Goal: Information Seeking & Learning: Learn about a topic

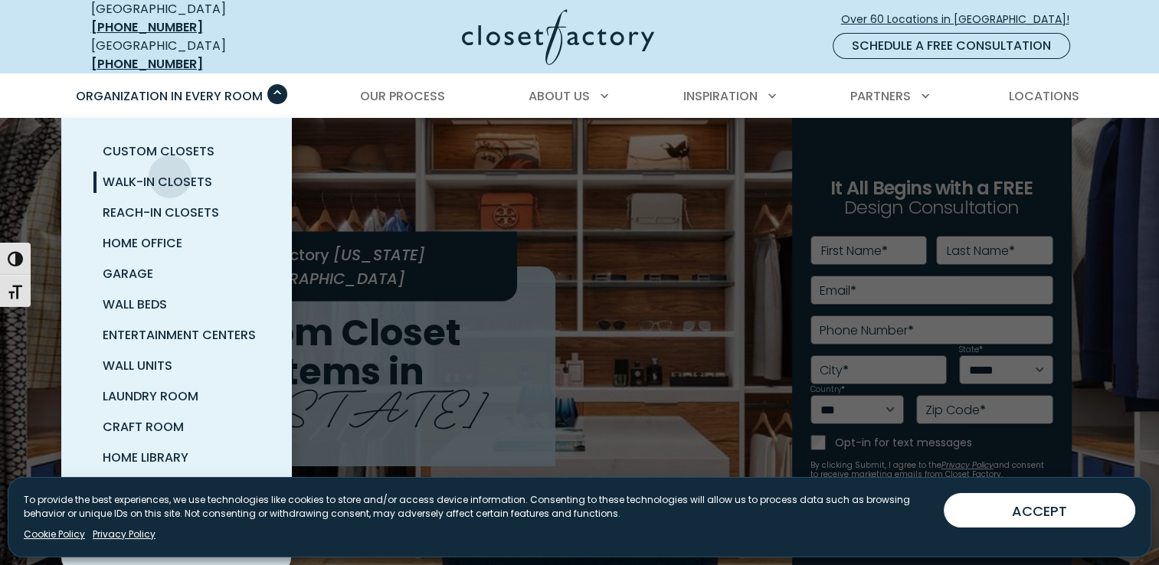
click at [170, 173] on span "Walk-In Closets" at bounding box center [158, 182] width 110 height 18
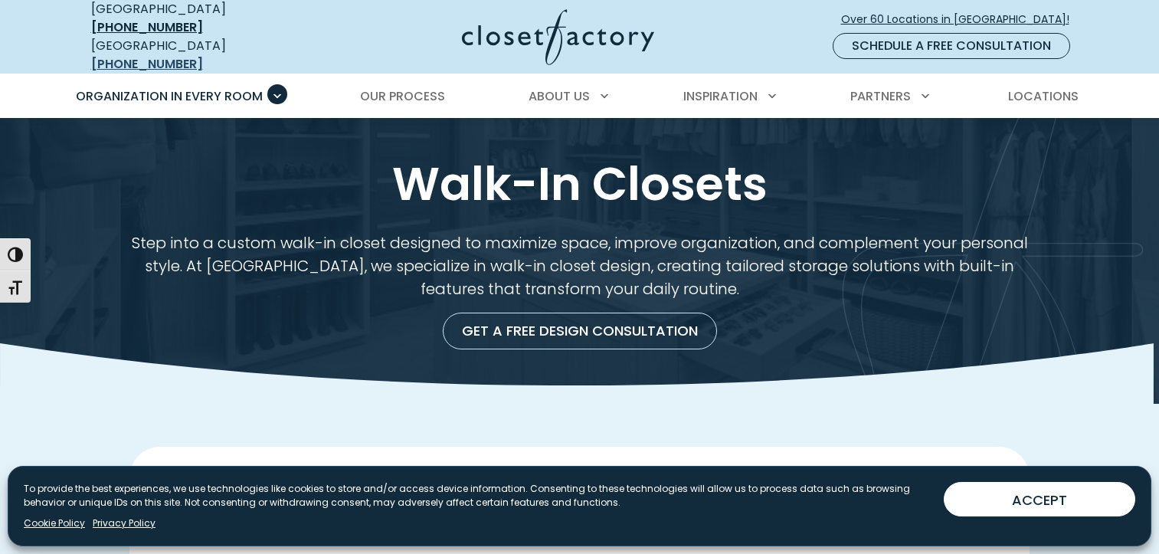
drag, startPoint x: 0, startPoint y: 0, endPoint x: 182, endPoint y: 36, distance: 185.8
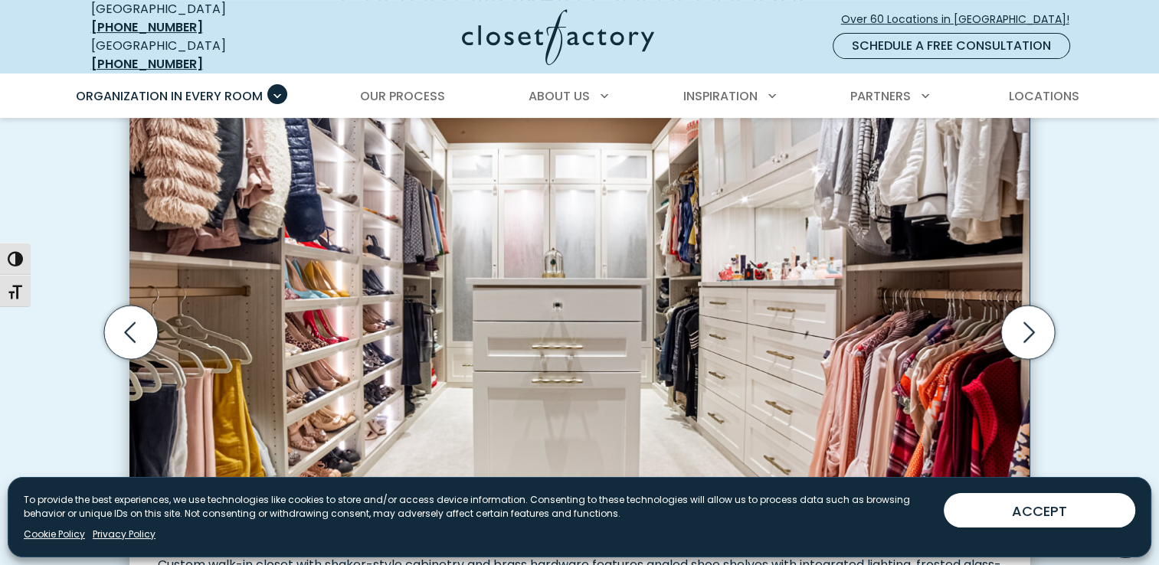
scroll to position [478, 0]
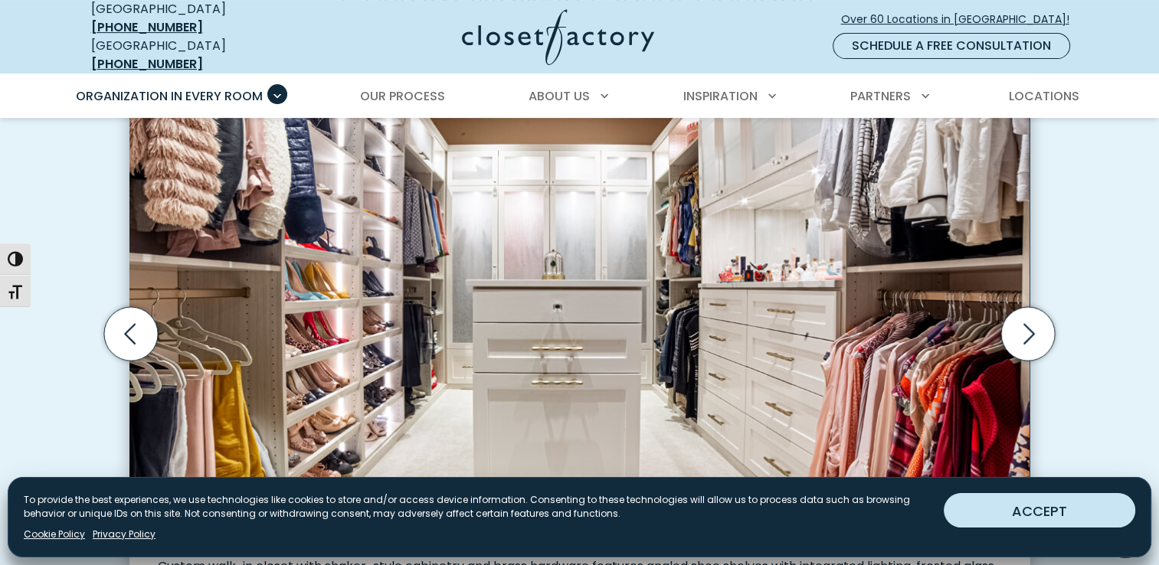
click at [983, 517] on button "ACCEPT" at bounding box center [1038, 510] width 191 height 34
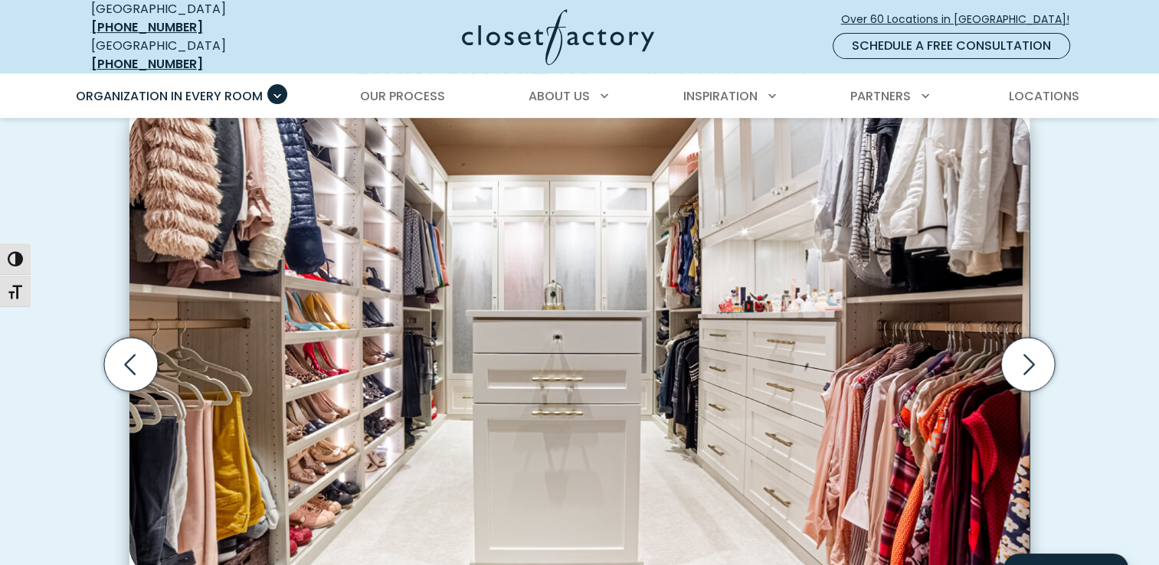
scroll to position [440, 0]
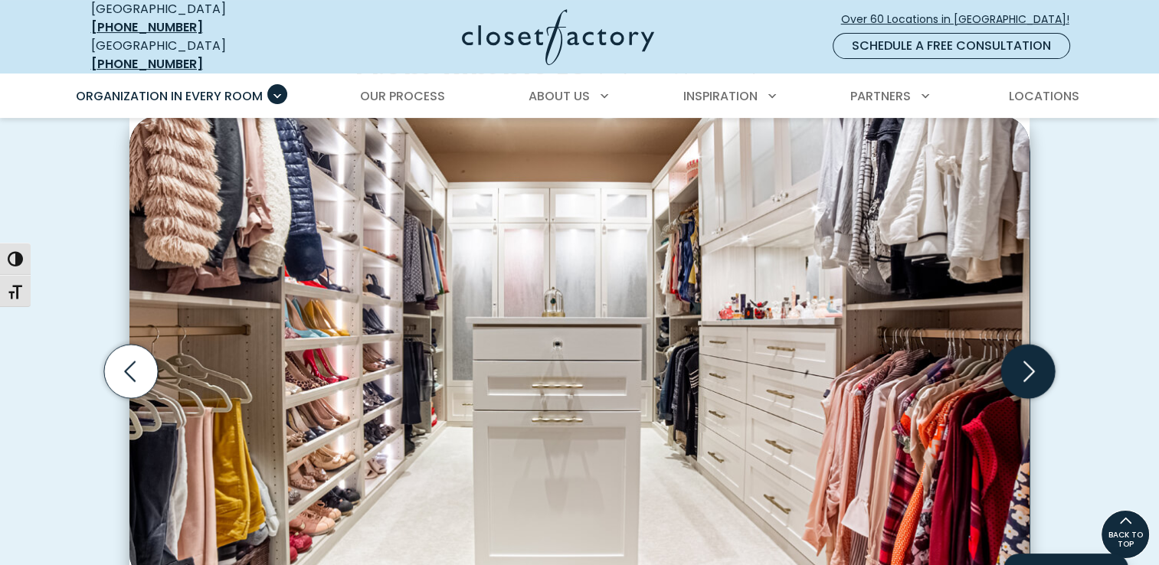
click at [1020, 356] on icon "Next slide" at bounding box center [1028, 371] width 54 height 54
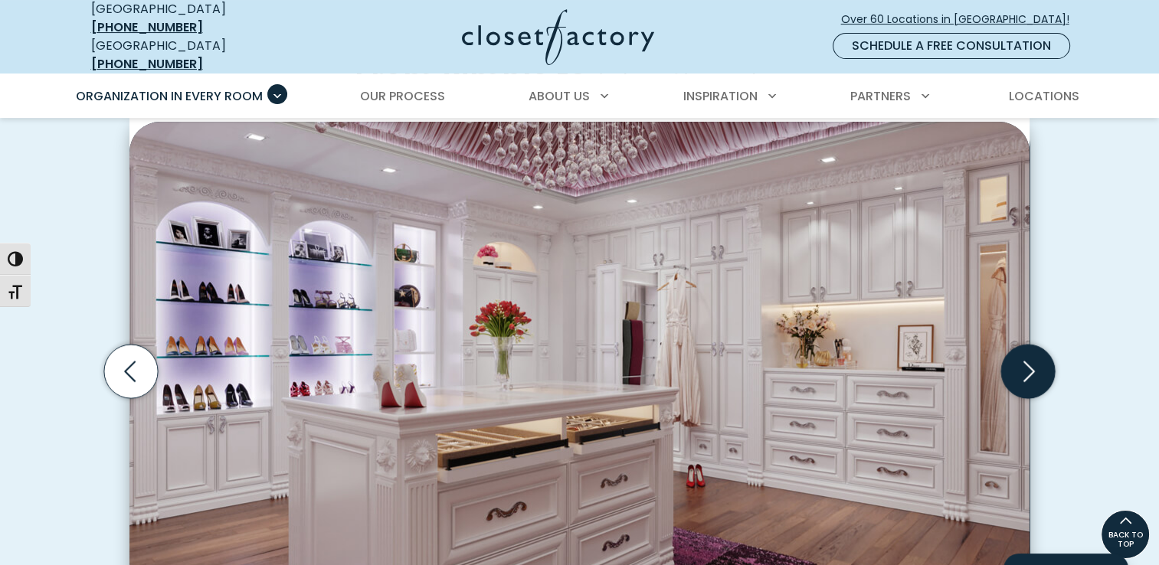
click at [1020, 356] on icon "Next slide" at bounding box center [1028, 371] width 54 height 54
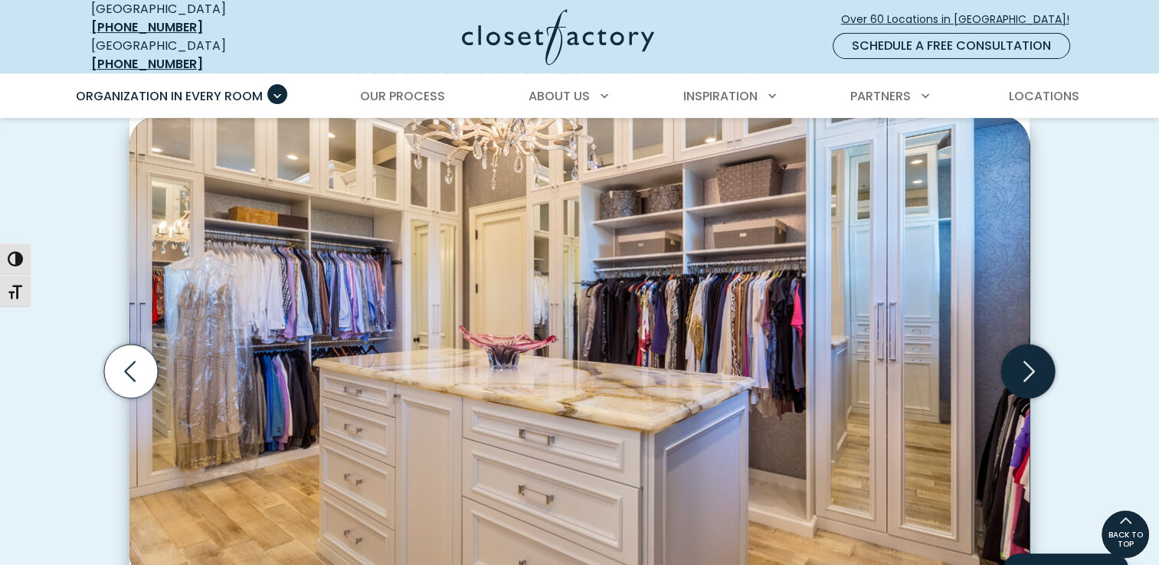
click at [1020, 356] on icon "Next slide" at bounding box center [1028, 371] width 54 height 54
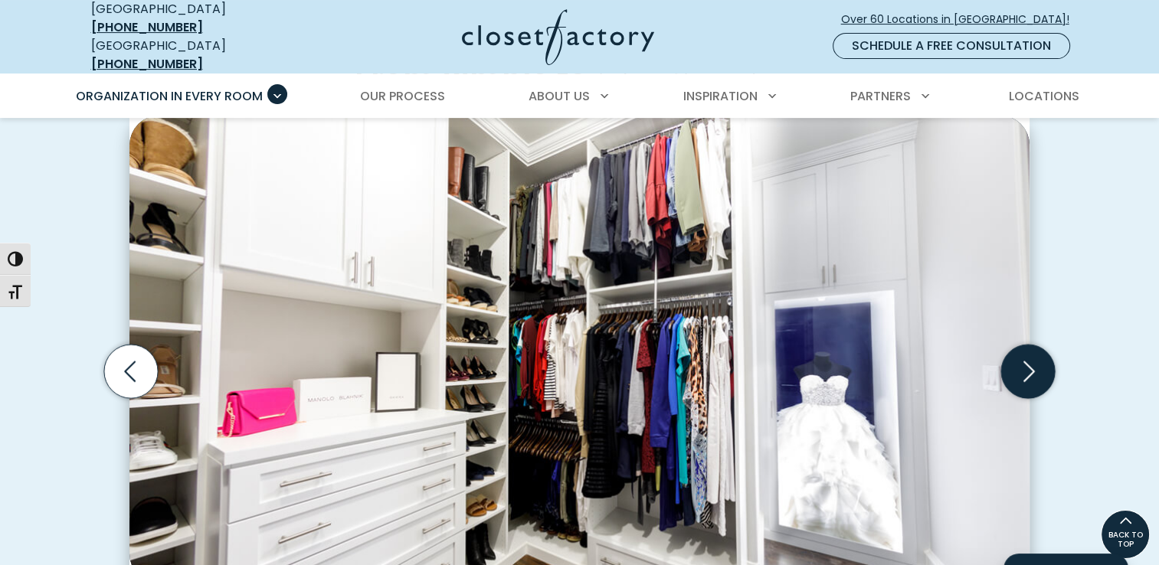
click at [1020, 356] on icon "Next slide" at bounding box center [1028, 371] width 54 height 54
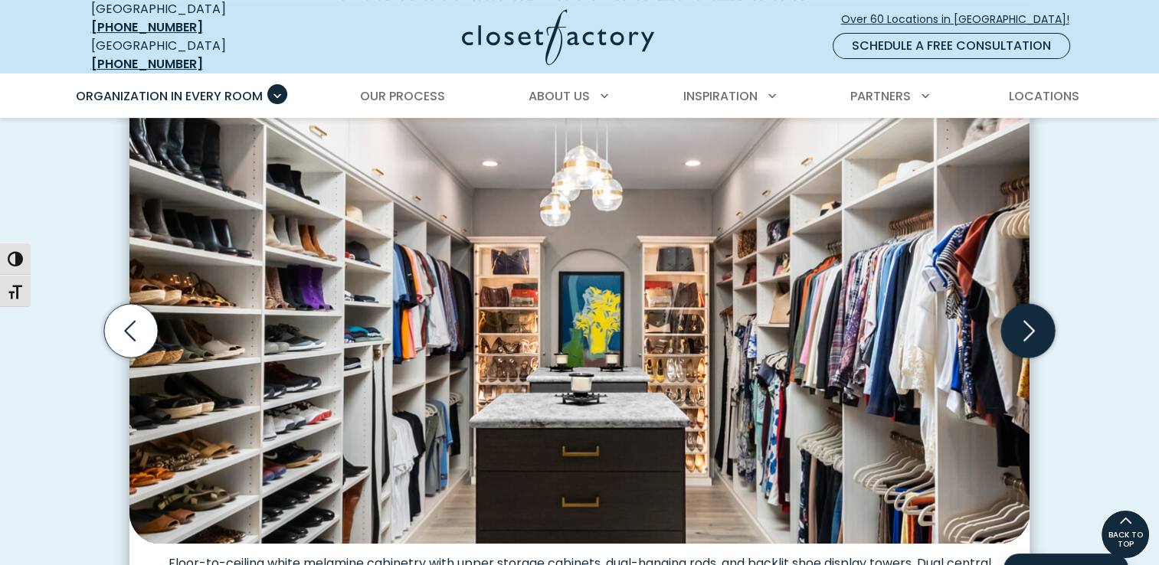
scroll to position [480, 0]
click at [1037, 320] on icon "Next slide" at bounding box center [1028, 331] width 54 height 54
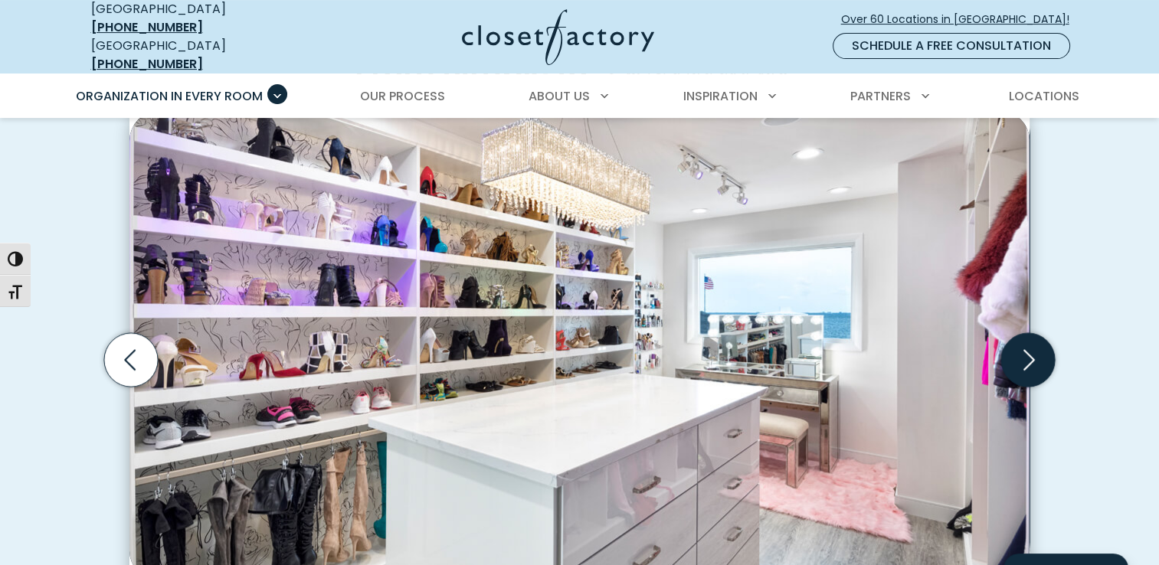
scroll to position [453, 0]
click at [1031, 348] on icon "Next slide" at bounding box center [1028, 358] width 11 height 21
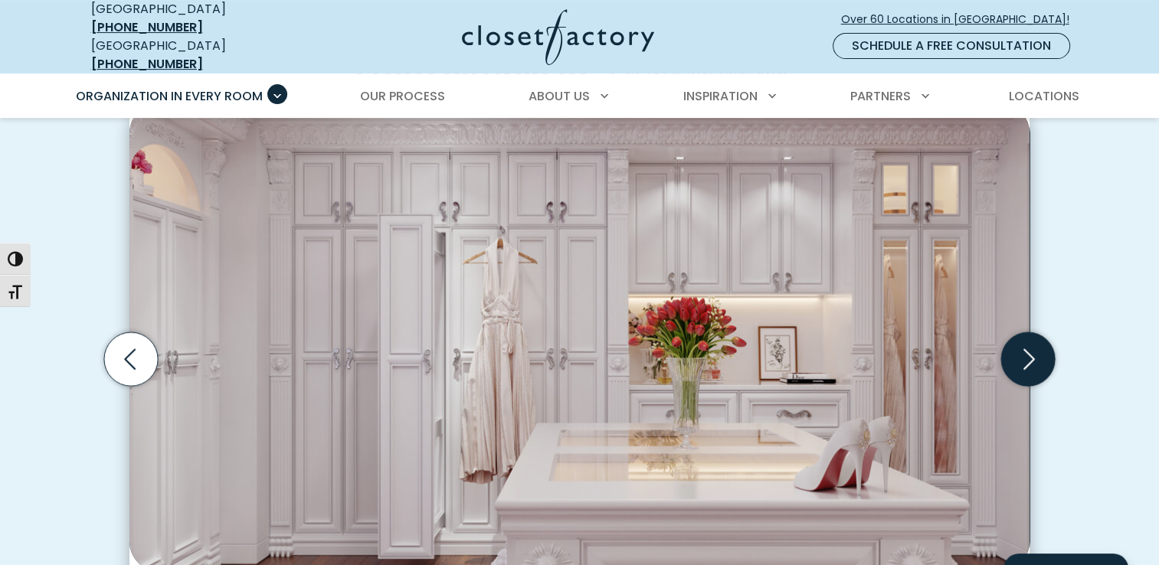
click at [1031, 348] on icon "Next slide" at bounding box center [1028, 358] width 11 height 21
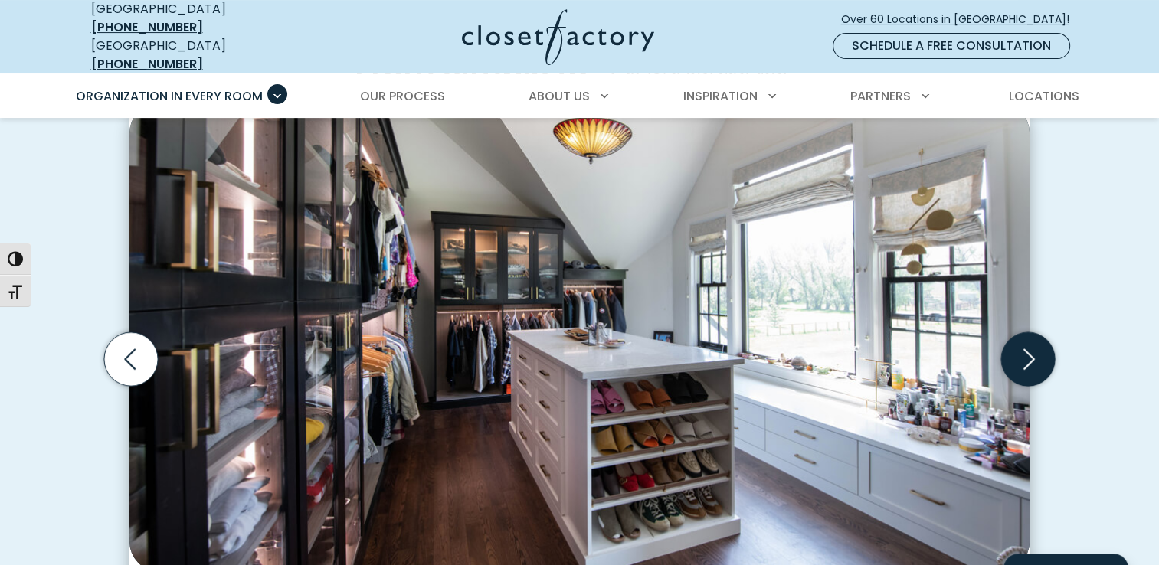
click at [1031, 348] on icon "Next slide" at bounding box center [1028, 358] width 11 height 21
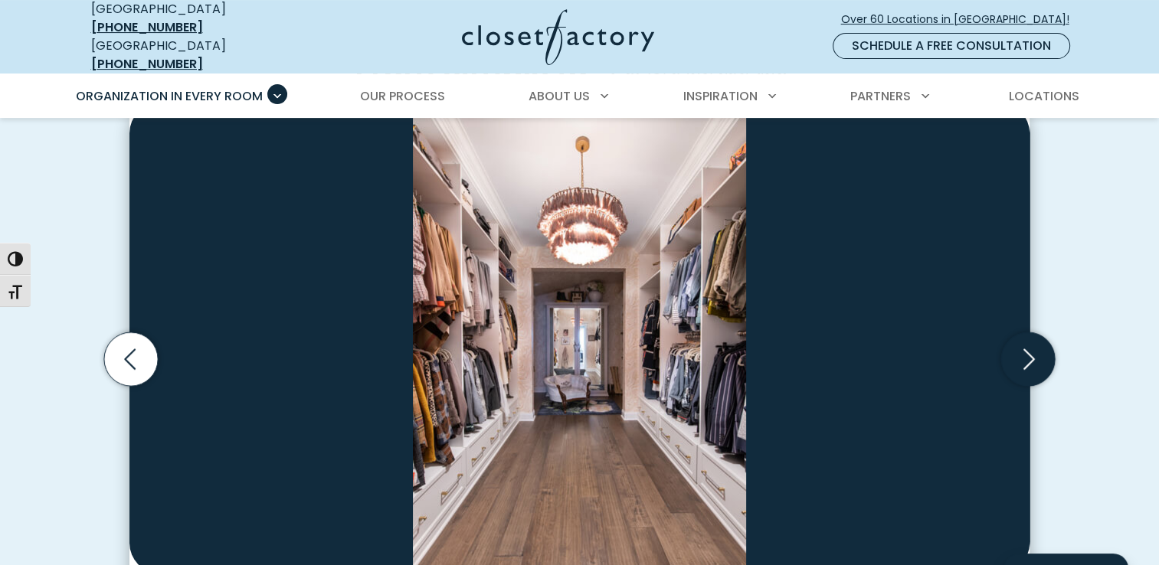
click at [1031, 348] on icon "Next slide" at bounding box center [1028, 358] width 11 height 21
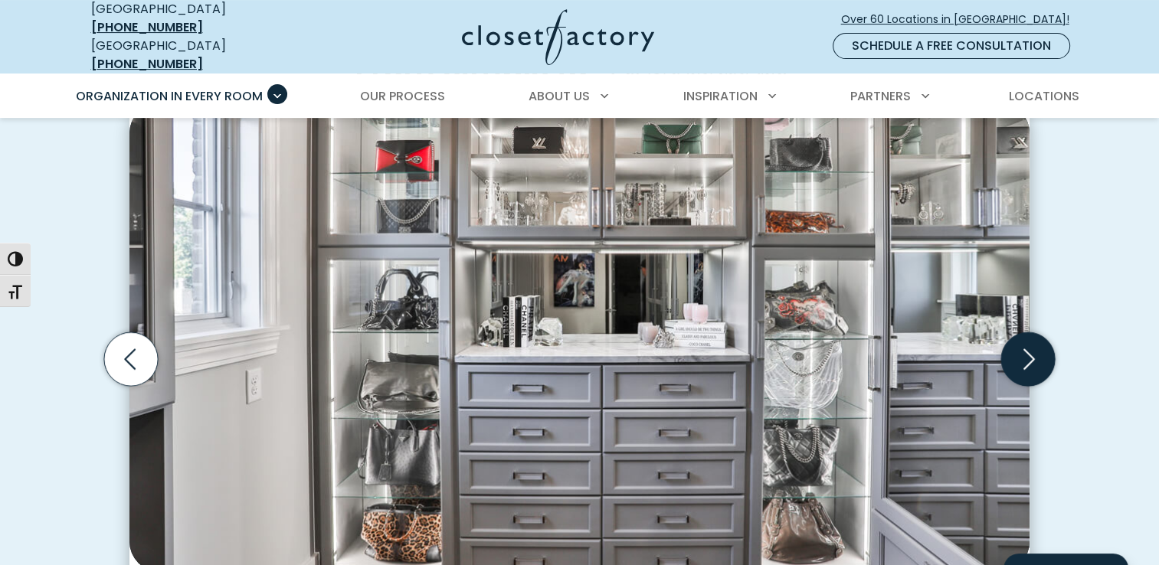
click at [1031, 348] on icon "Next slide" at bounding box center [1028, 358] width 11 height 21
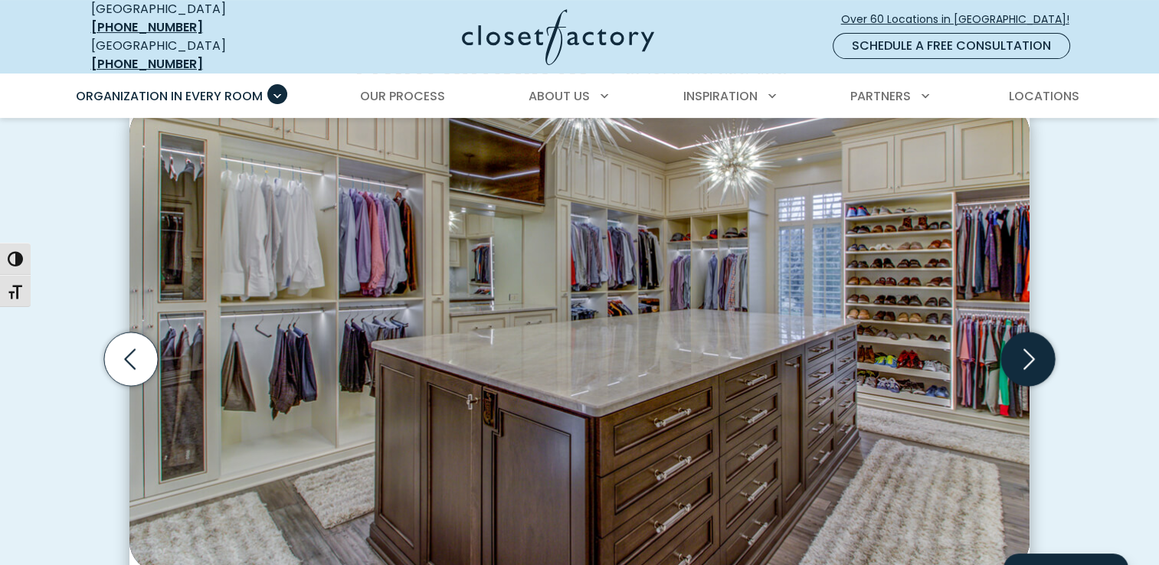
click at [1031, 348] on icon "Next slide" at bounding box center [1028, 358] width 11 height 21
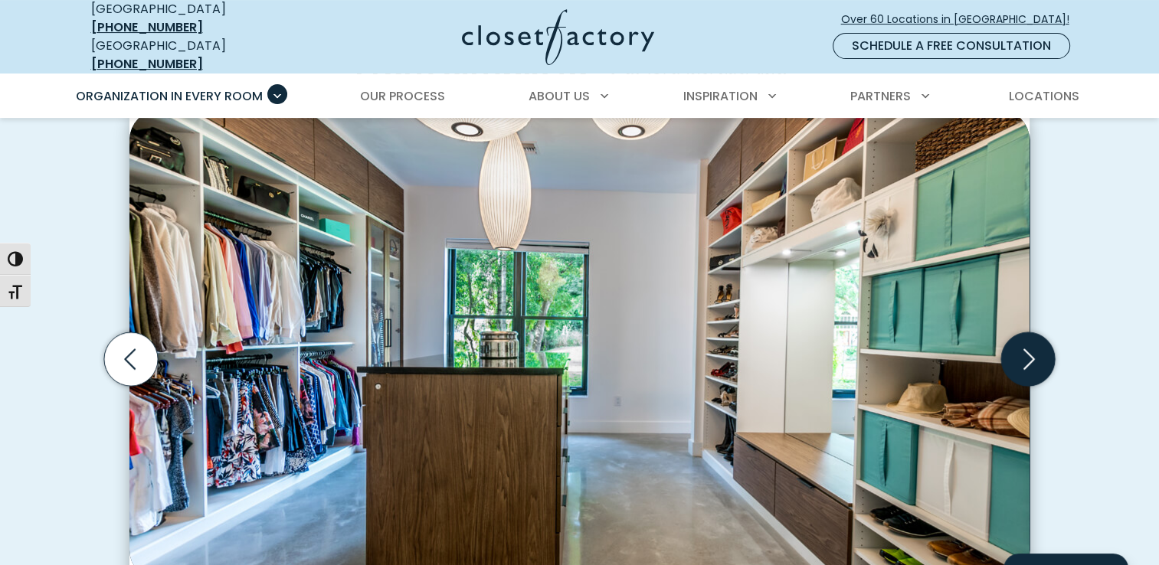
click at [1031, 348] on icon "Next slide" at bounding box center [1028, 358] width 11 height 21
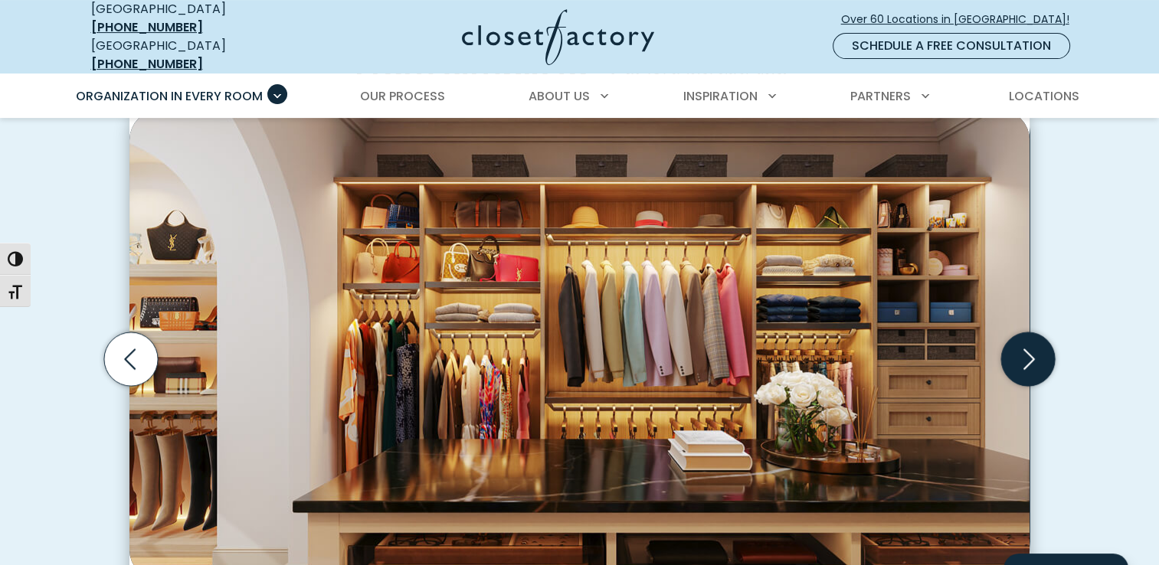
click at [1031, 348] on icon "Next slide" at bounding box center [1028, 358] width 11 height 21
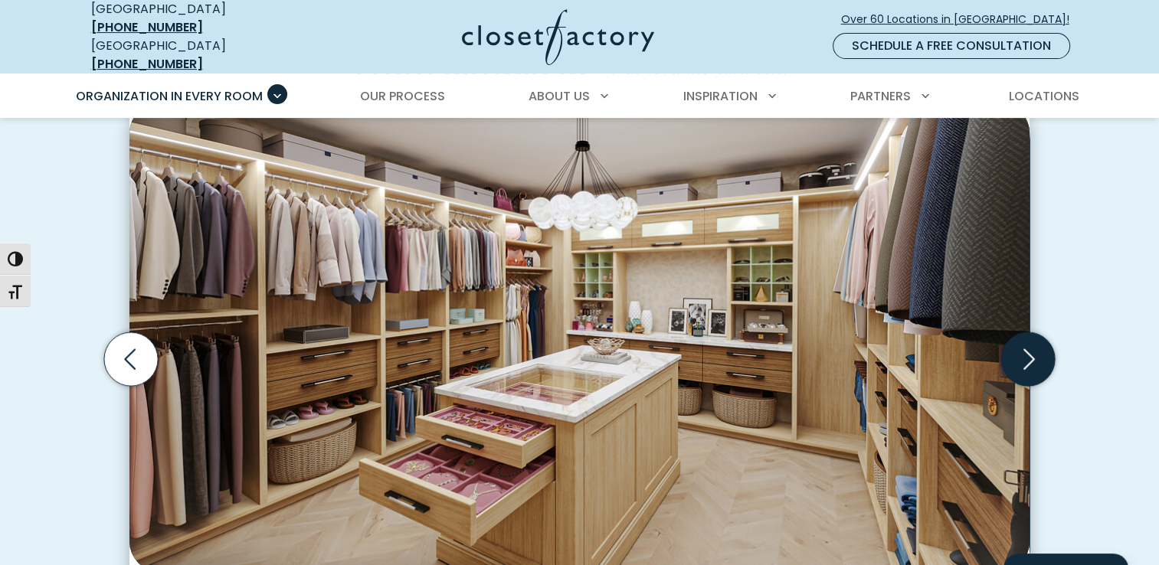
click at [1031, 348] on icon "Next slide" at bounding box center [1028, 358] width 11 height 21
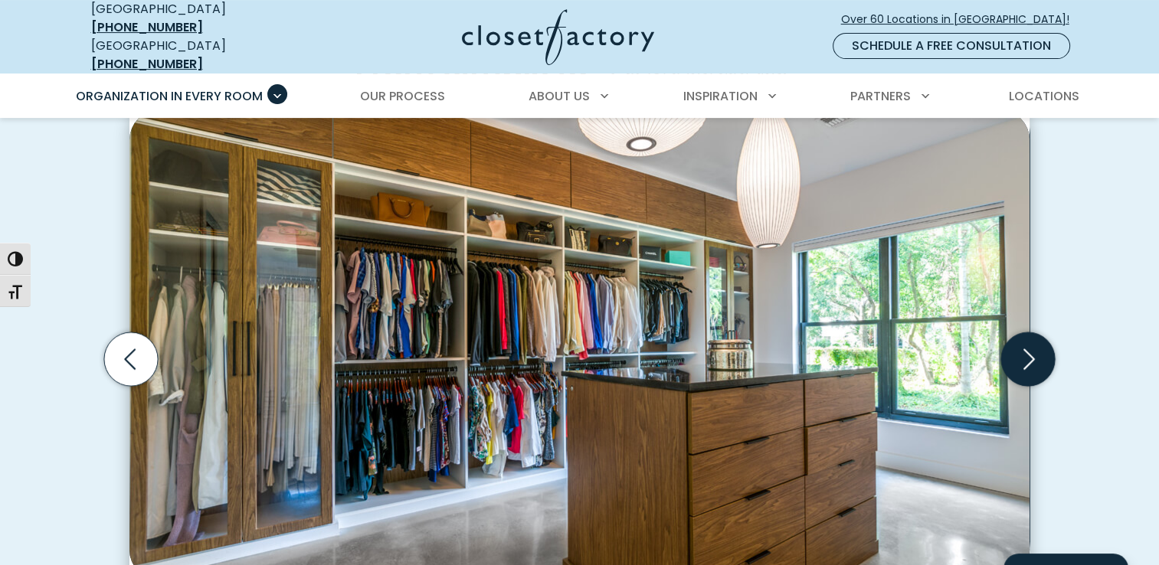
click at [1034, 355] on icon "Next slide" at bounding box center [1028, 359] width 54 height 54
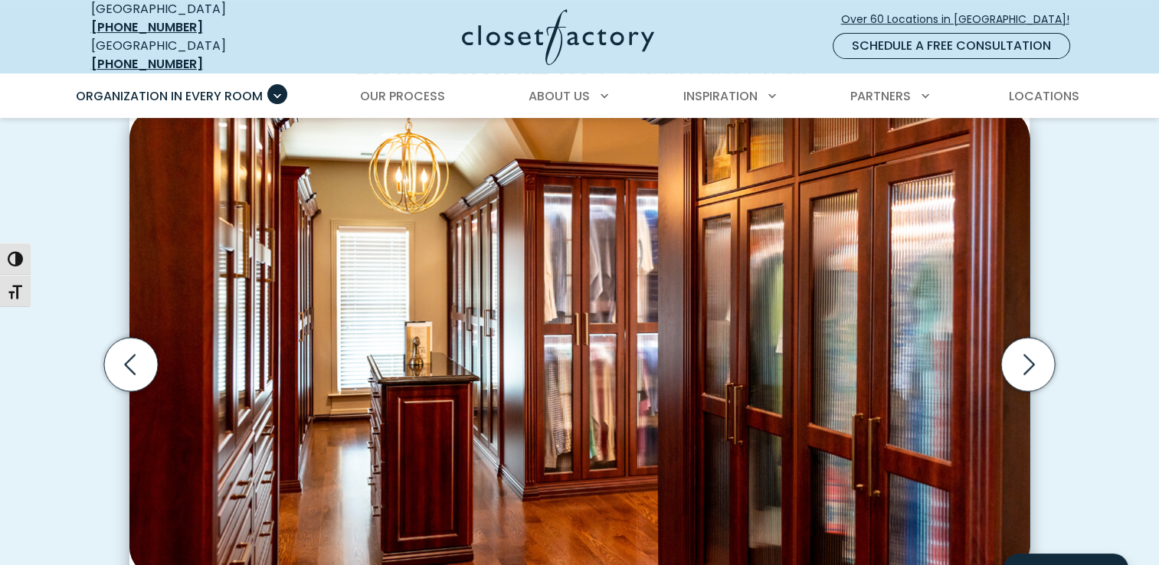
scroll to position [446, 0]
click at [1025, 355] on icon "Next slide" at bounding box center [1028, 365] width 54 height 54
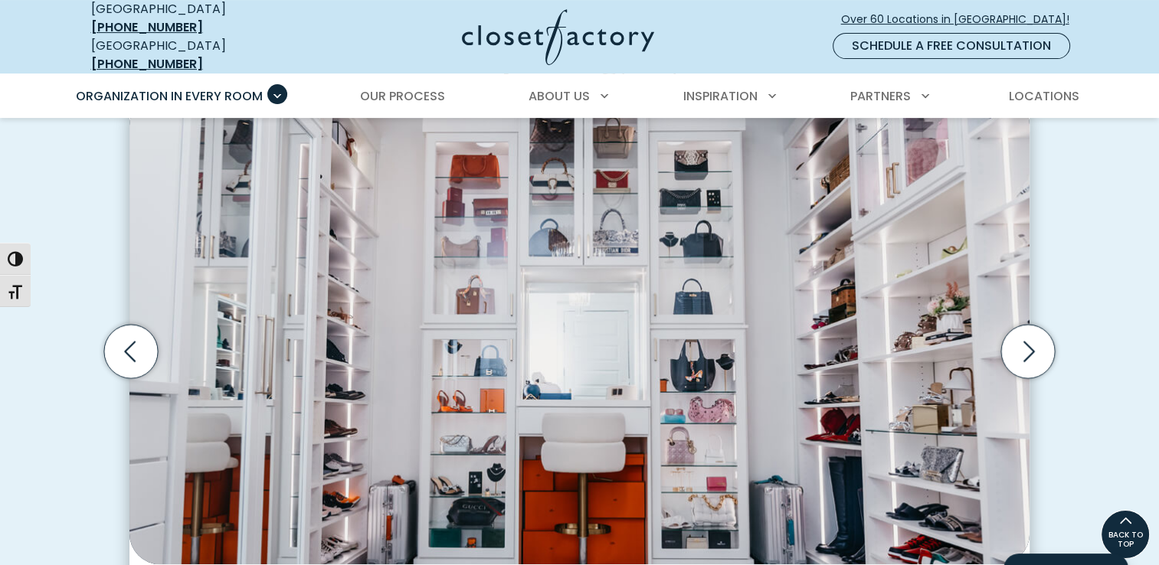
scroll to position [459, 0]
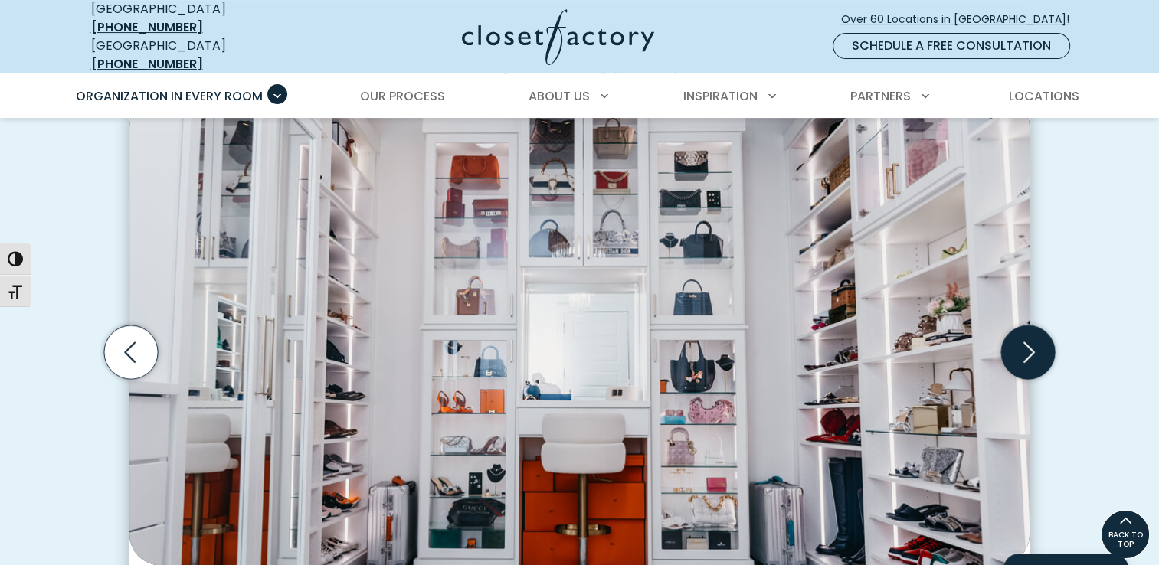
click at [1017, 341] on icon "Next slide" at bounding box center [1028, 352] width 54 height 54
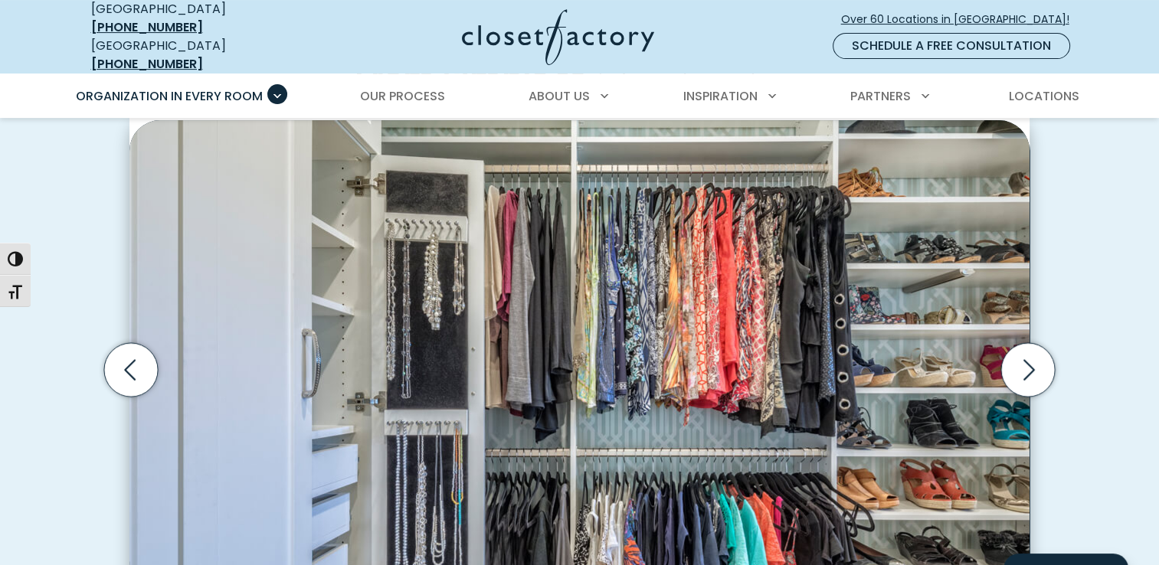
scroll to position [443, 0]
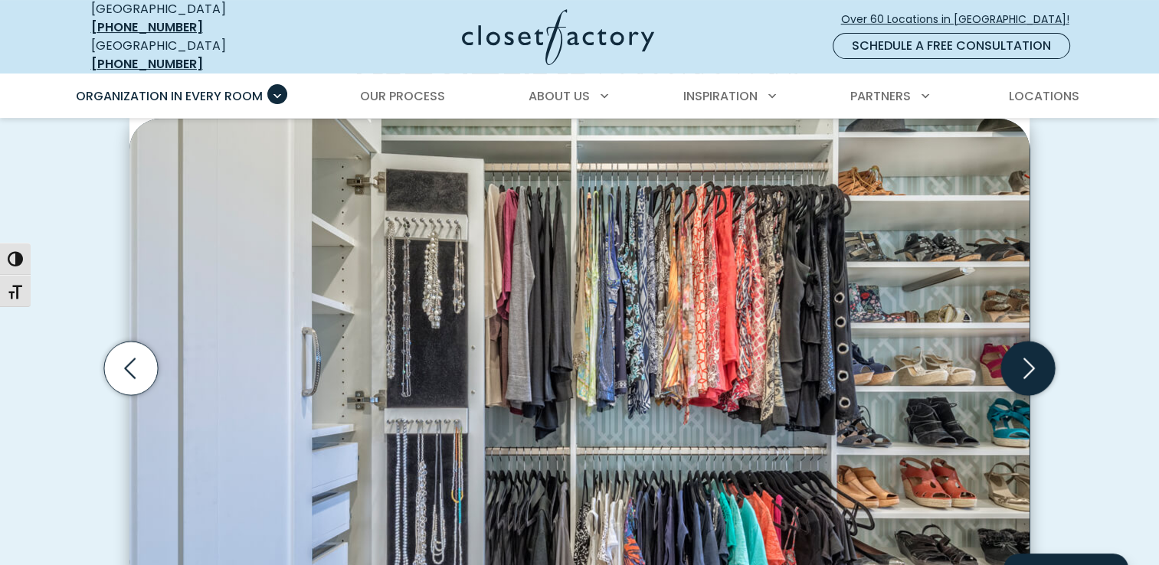
click at [1023, 348] on icon "Next slide" at bounding box center [1028, 368] width 54 height 54
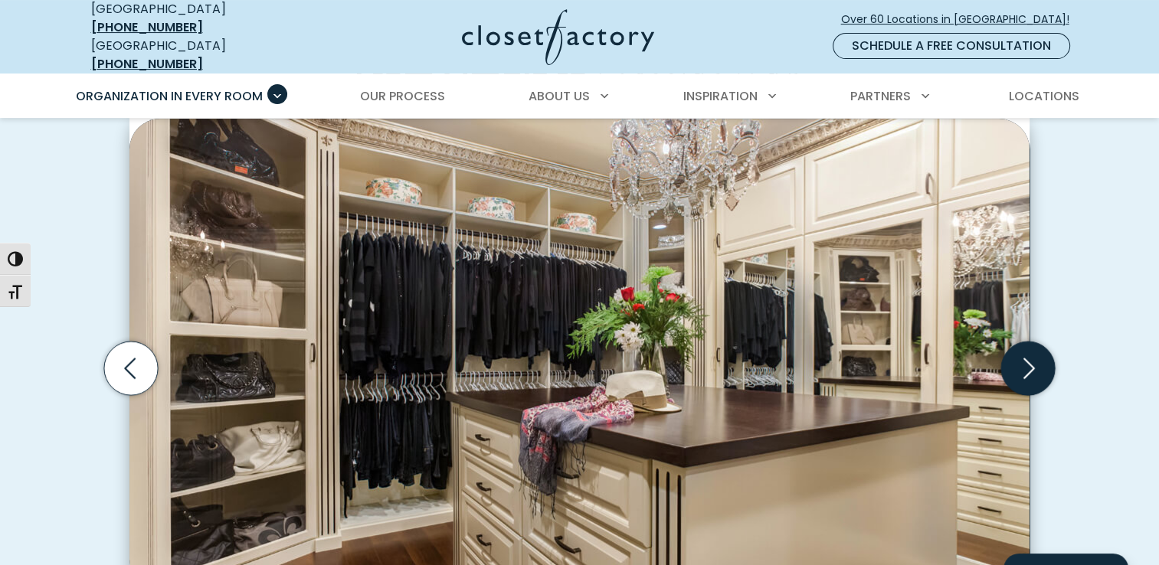
click at [1023, 348] on icon "Next slide" at bounding box center [1028, 368] width 54 height 54
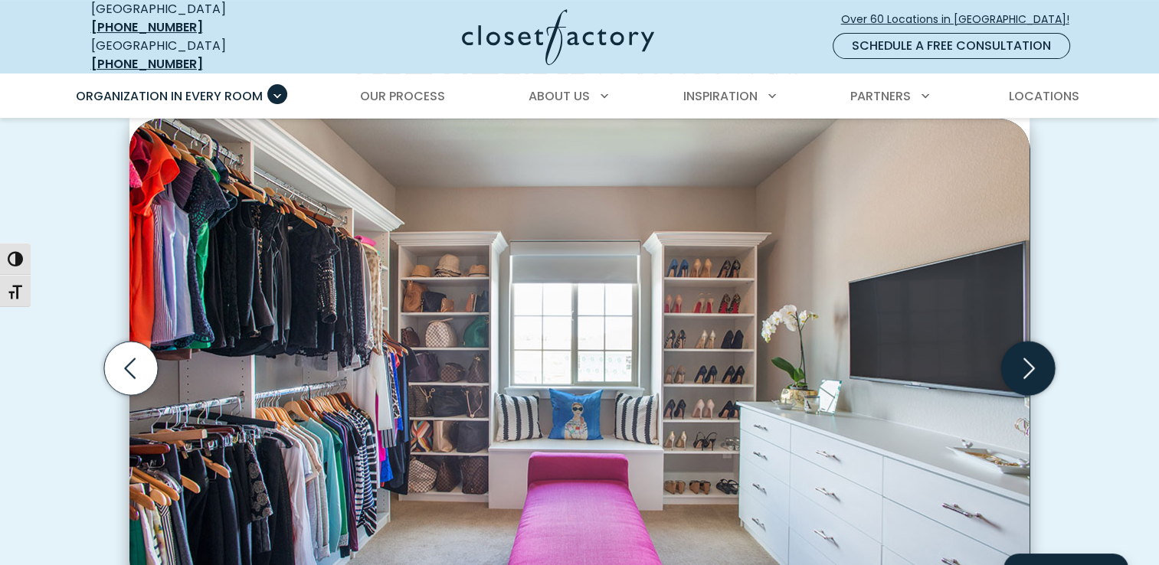
click at [1023, 348] on icon "Next slide" at bounding box center [1028, 368] width 54 height 54
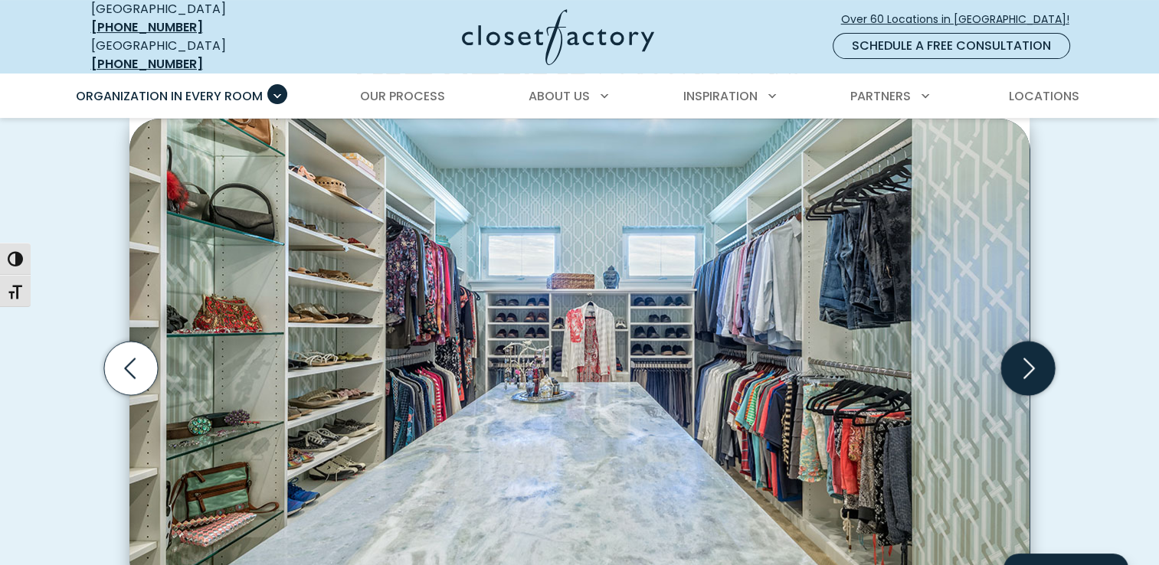
click at [1023, 348] on icon "Next slide" at bounding box center [1028, 368] width 54 height 54
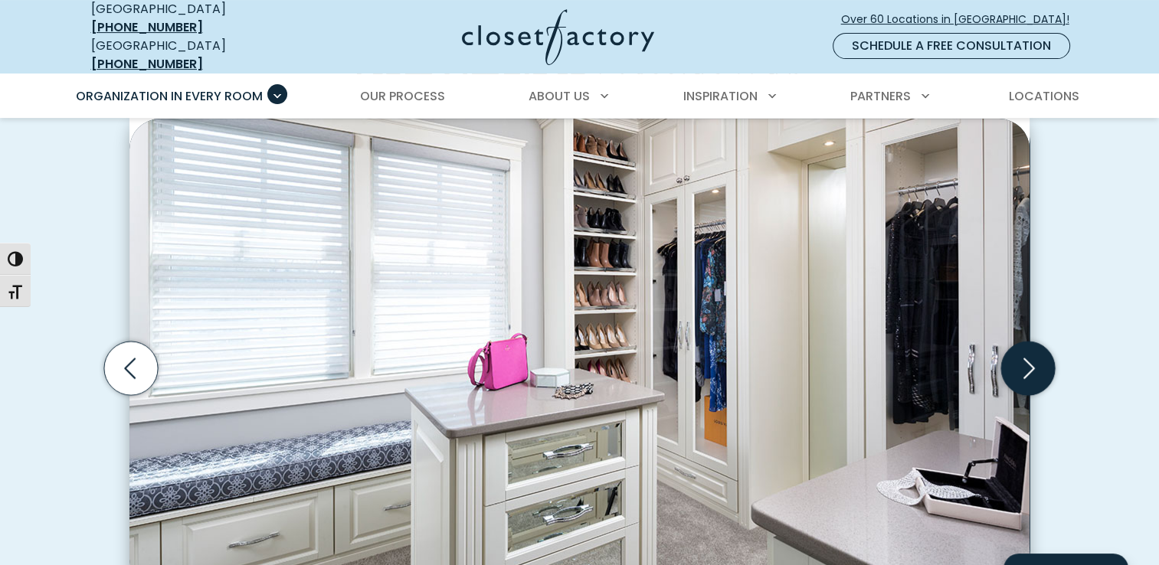
click at [1023, 348] on icon "Next slide" at bounding box center [1028, 368] width 54 height 54
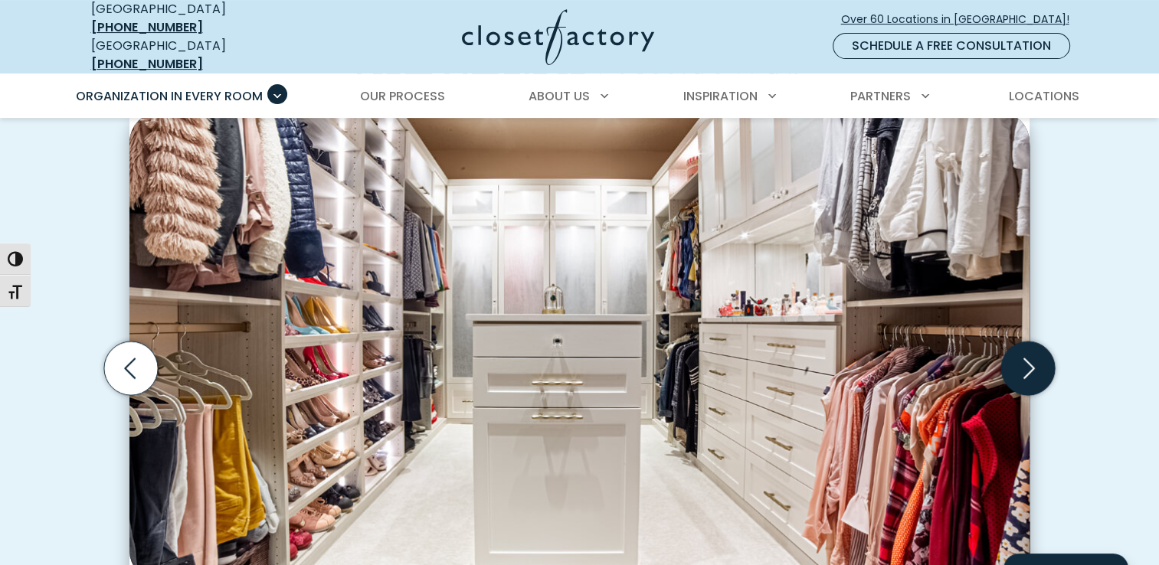
click at [1023, 348] on icon "Next slide" at bounding box center [1028, 368] width 54 height 54
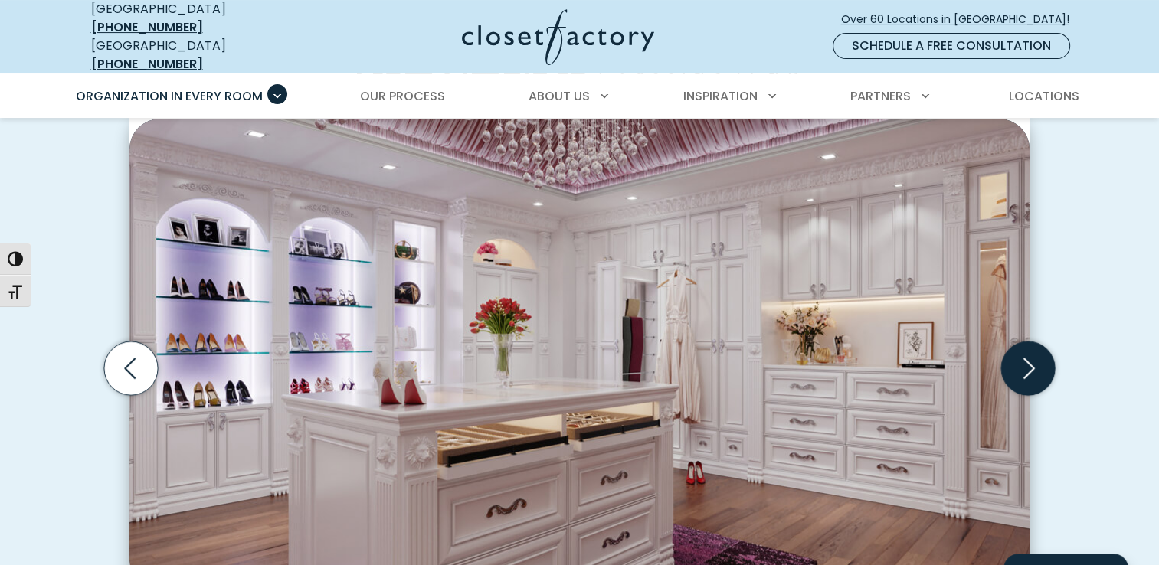
click at [1023, 348] on icon "Next slide" at bounding box center [1028, 368] width 54 height 54
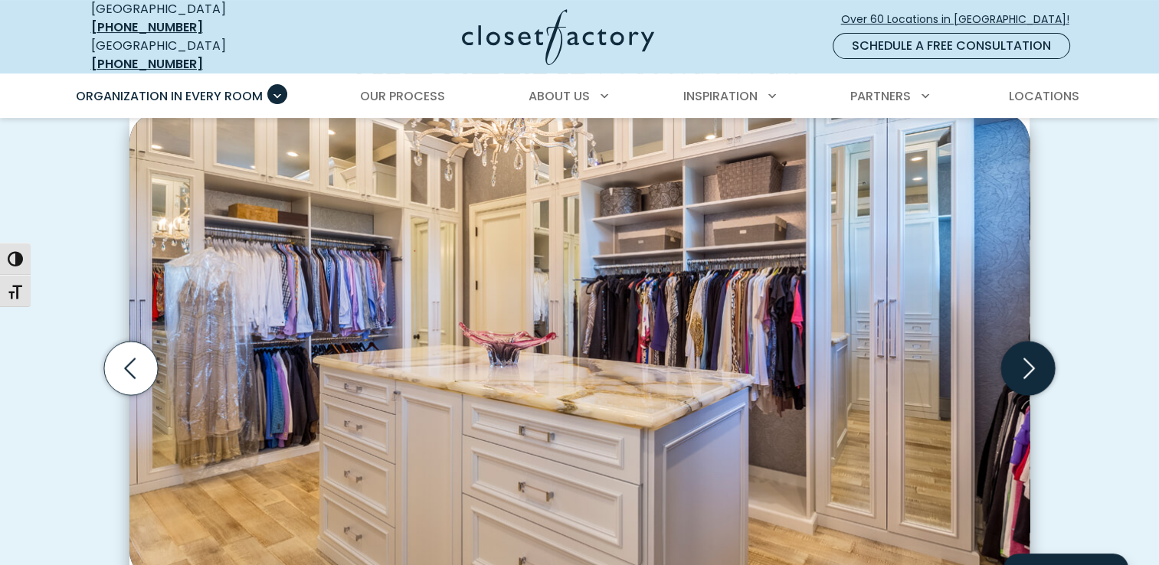
click at [1023, 348] on icon "Next slide" at bounding box center [1028, 368] width 54 height 54
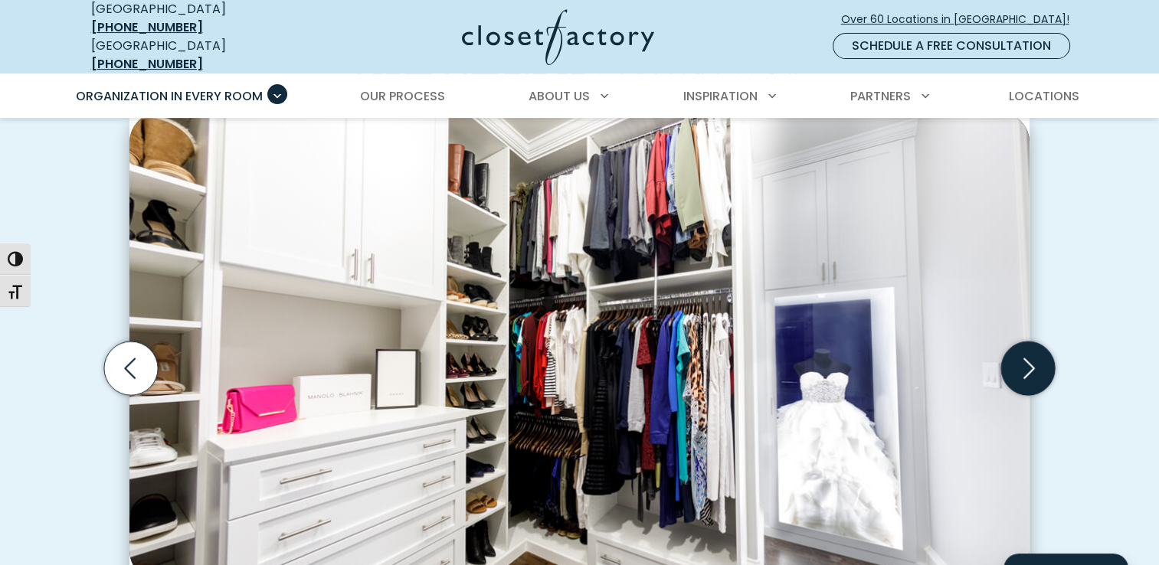
click at [1023, 348] on icon "Next slide" at bounding box center [1028, 368] width 54 height 54
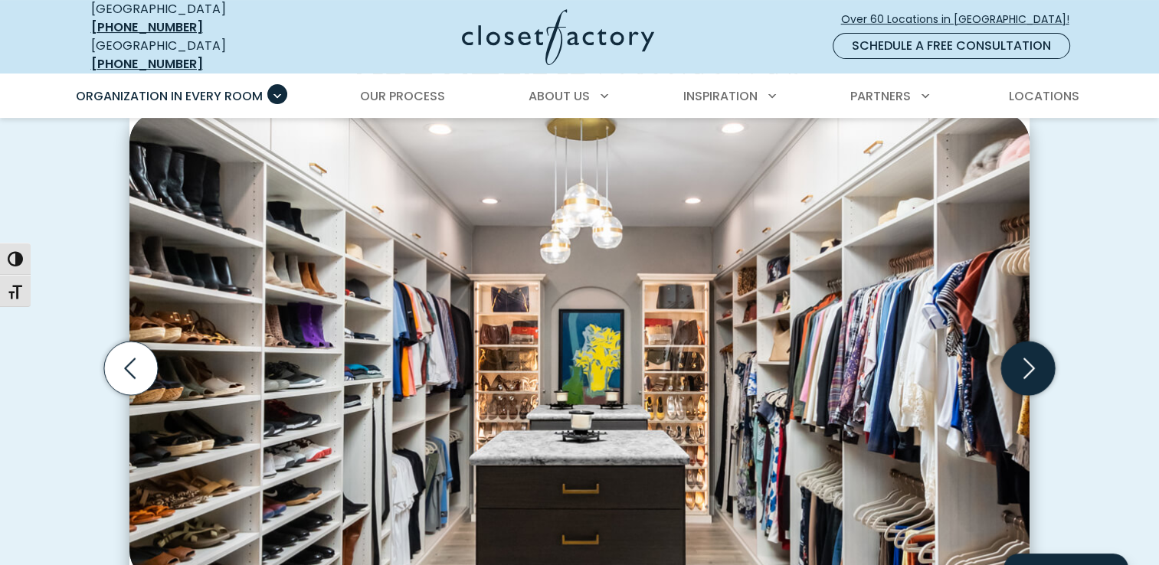
click at [1023, 348] on icon "Next slide" at bounding box center [1028, 368] width 54 height 54
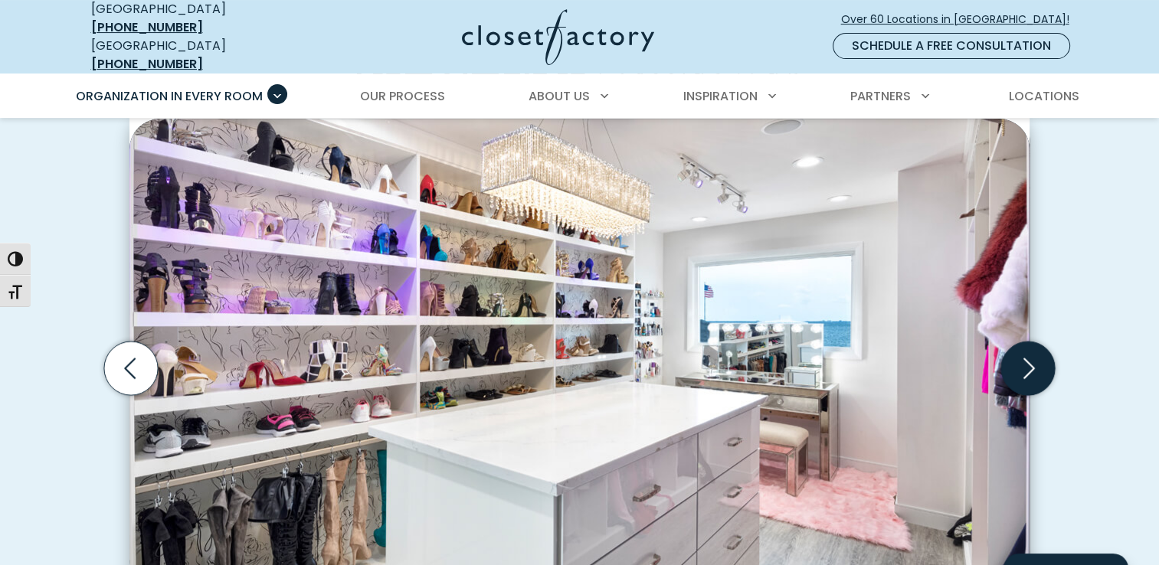
click at [1023, 348] on icon "Next slide" at bounding box center [1028, 368] width 54 height 54
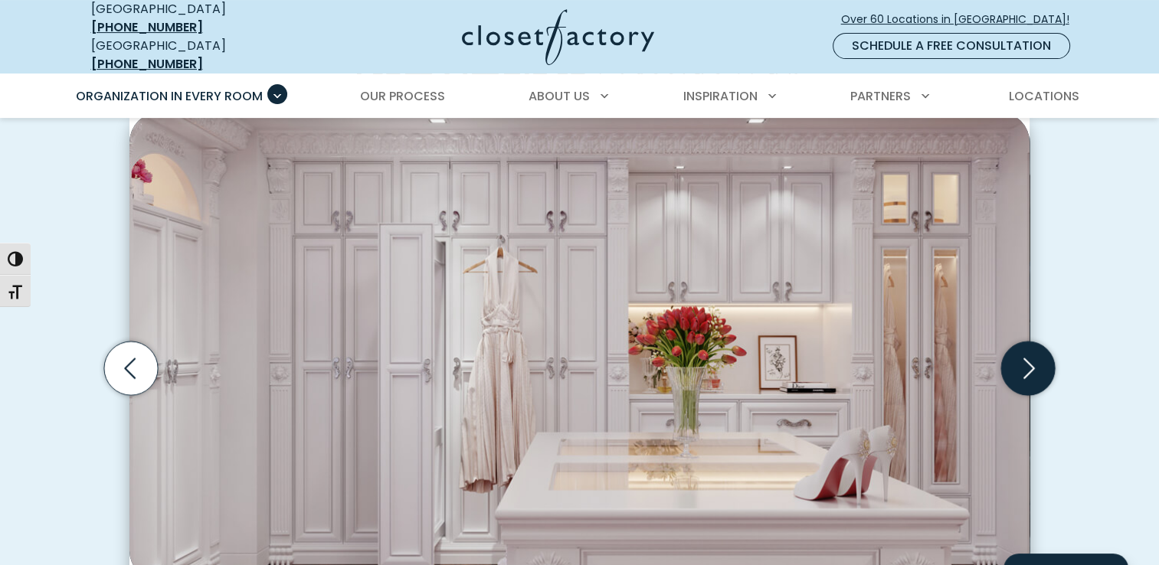
click at [1023, 348] on icon "Next slide" at bounding box center [1028, 368] width 54 height 54
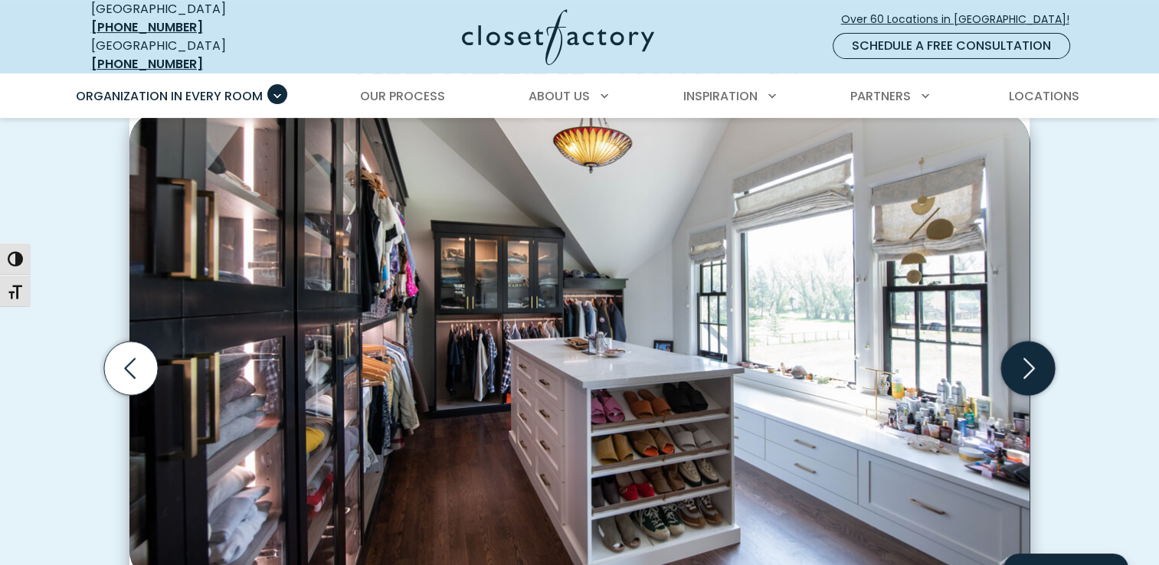
click at [1023, 348] on icon "Next slide" at bounding box center [1028, 368] width 54 height 54
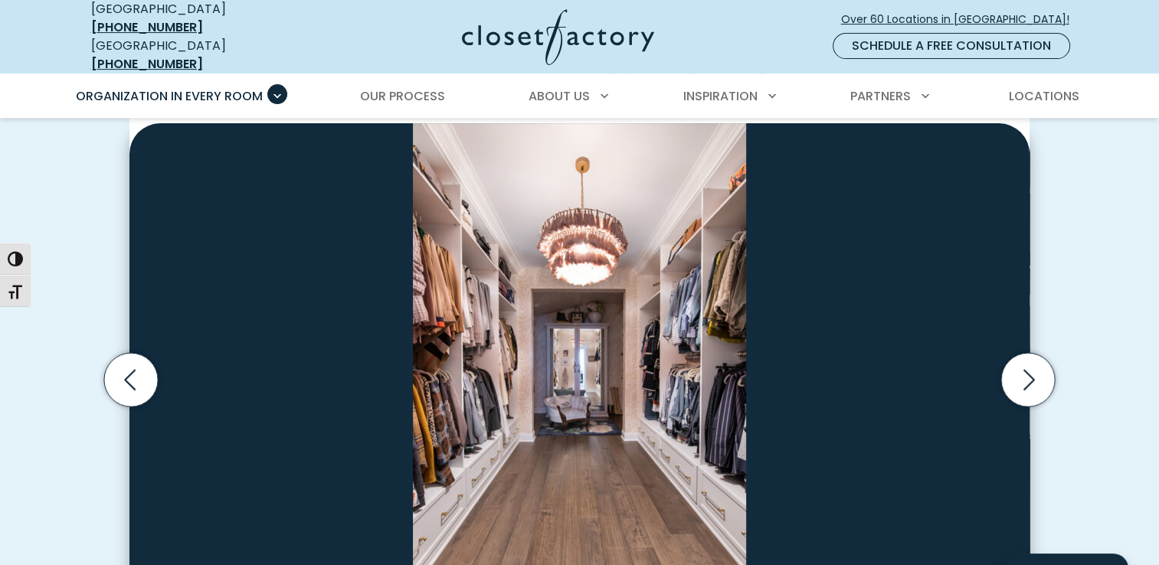
scroll to position [433, 0]
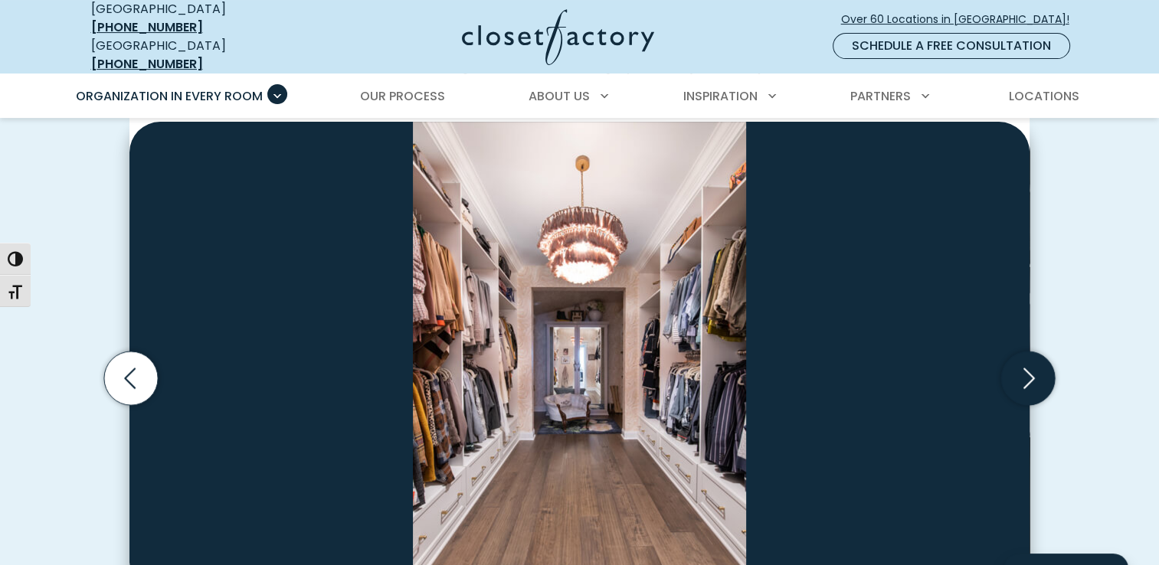
click at [1024, 370] on icon "Next slide" at bounding box center [1028, 378] width 54 height 54
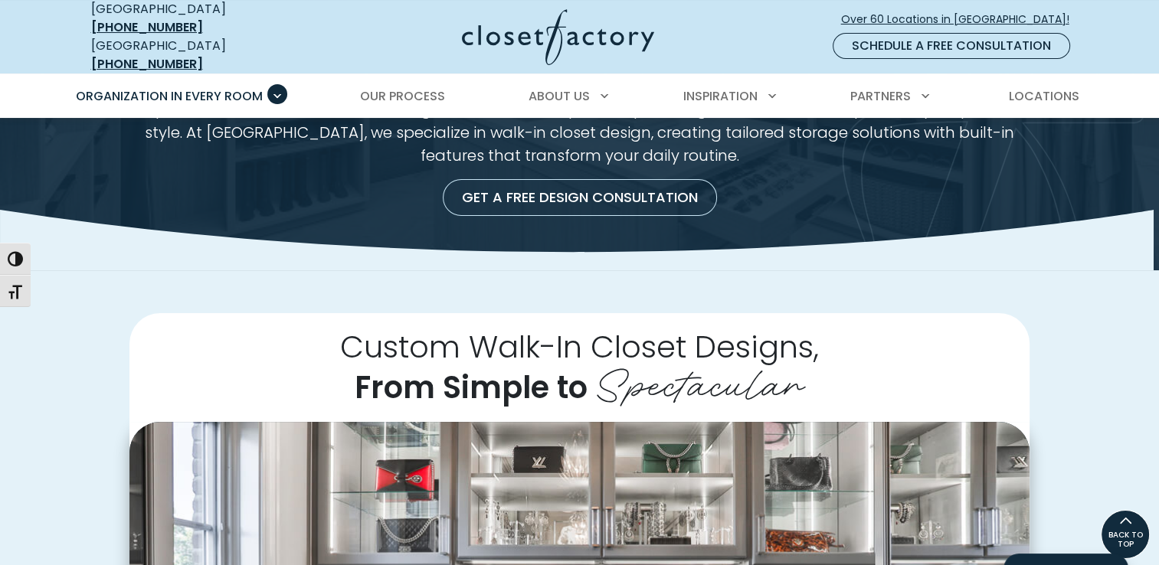
scroll to position [0, 0]
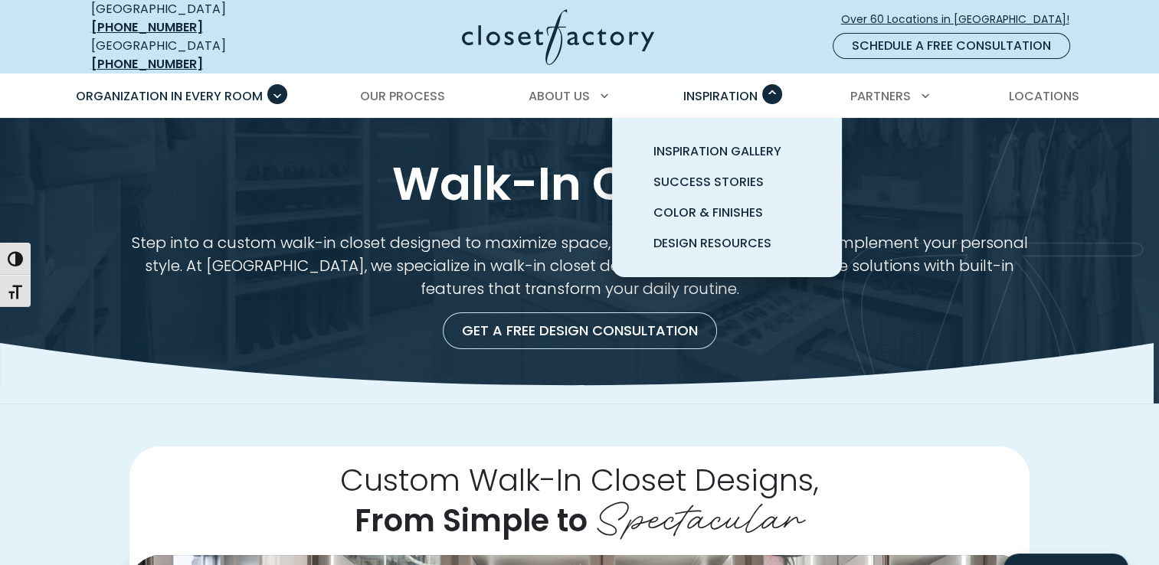
click at [729, 87] on span "Inspiration" at bounding box center [720, 96] width 74 height 18
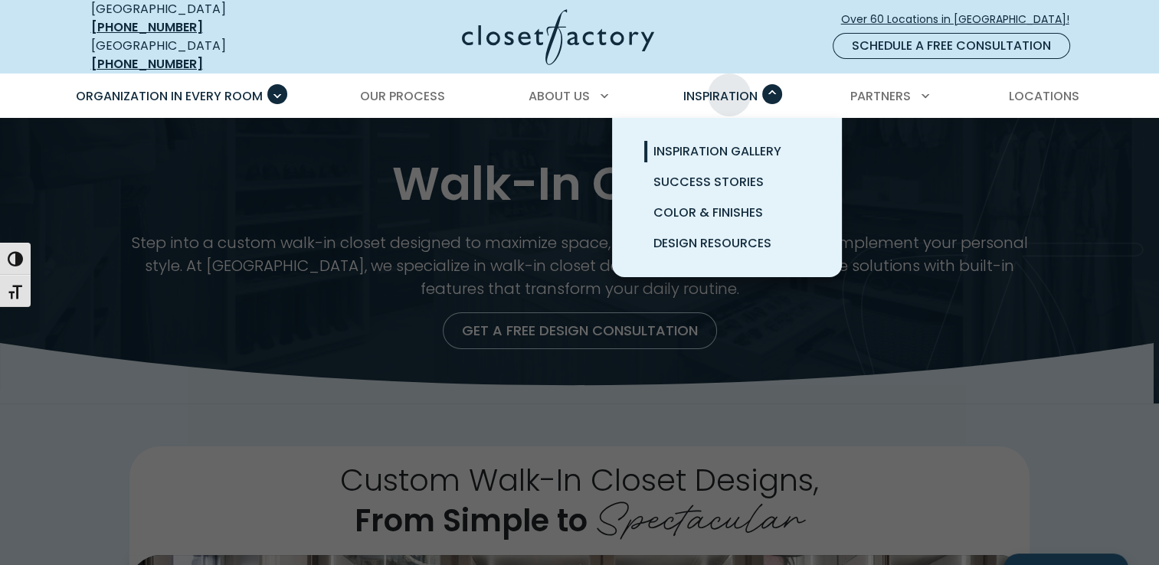
click at [731, 136] on link "Inspiration Gallery" at bounding box center [745, 151] width 230 height 31
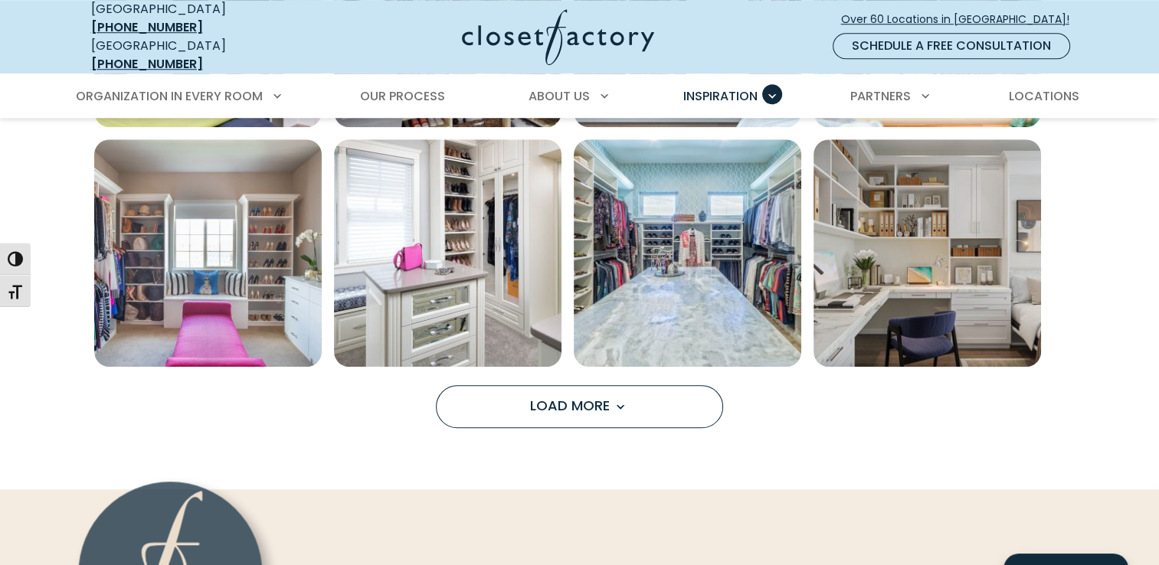
scroll to position [1231, 0]
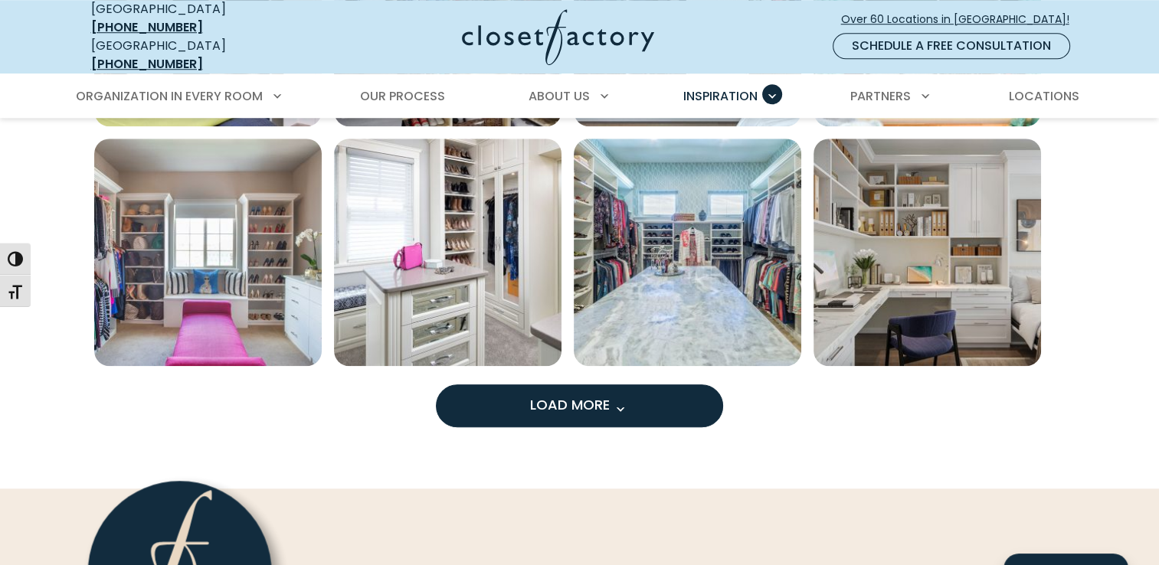
click at [625, 400] on span "Load more inspiration gallery images" at bounding box center [620, 409] width 20 height 20
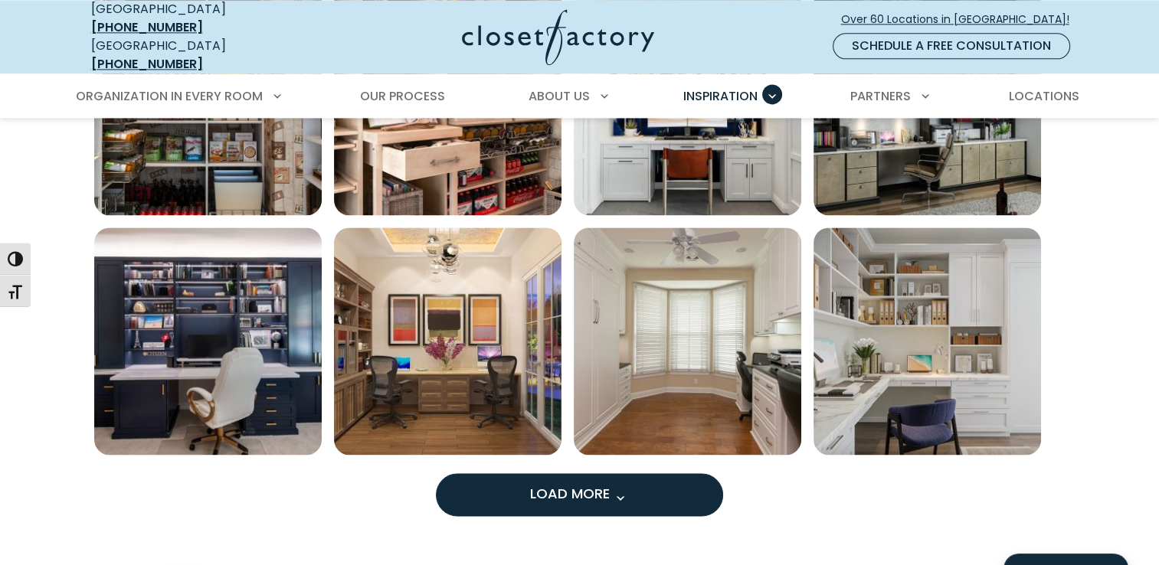
scroll to position [2104, 0]
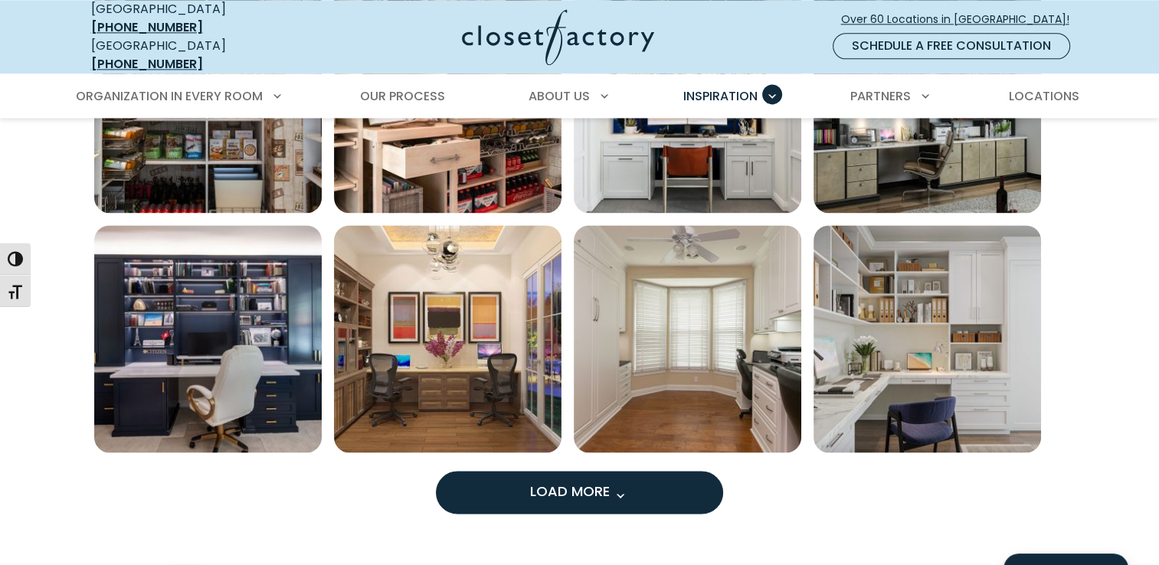
click at [640, 492] on button "Load More" at bounding box center [579, 492] width 287 height 43
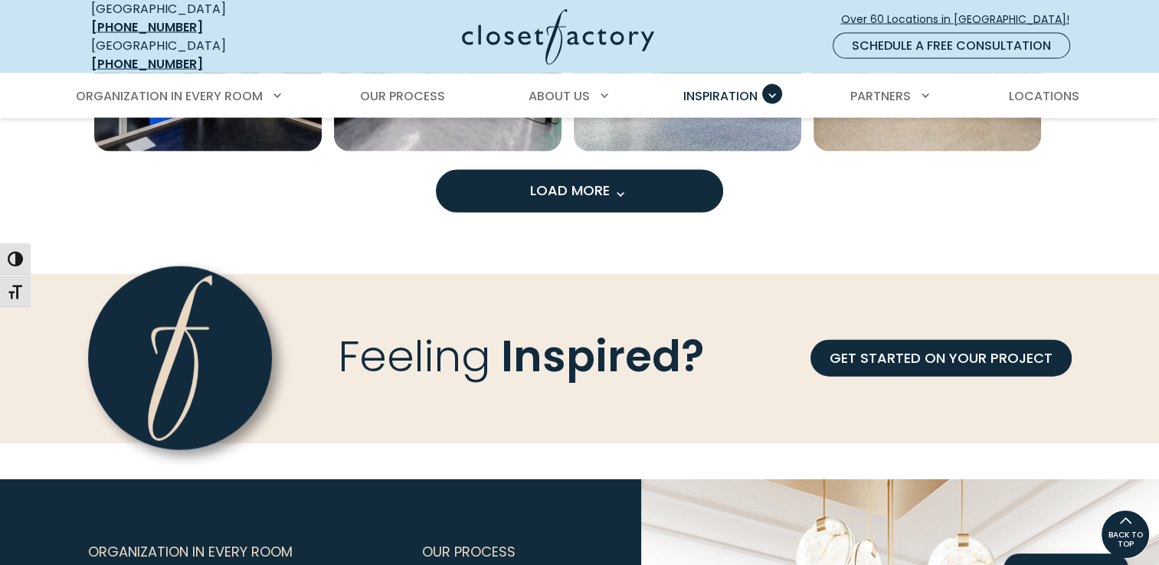
scroll to position [3361, 0]
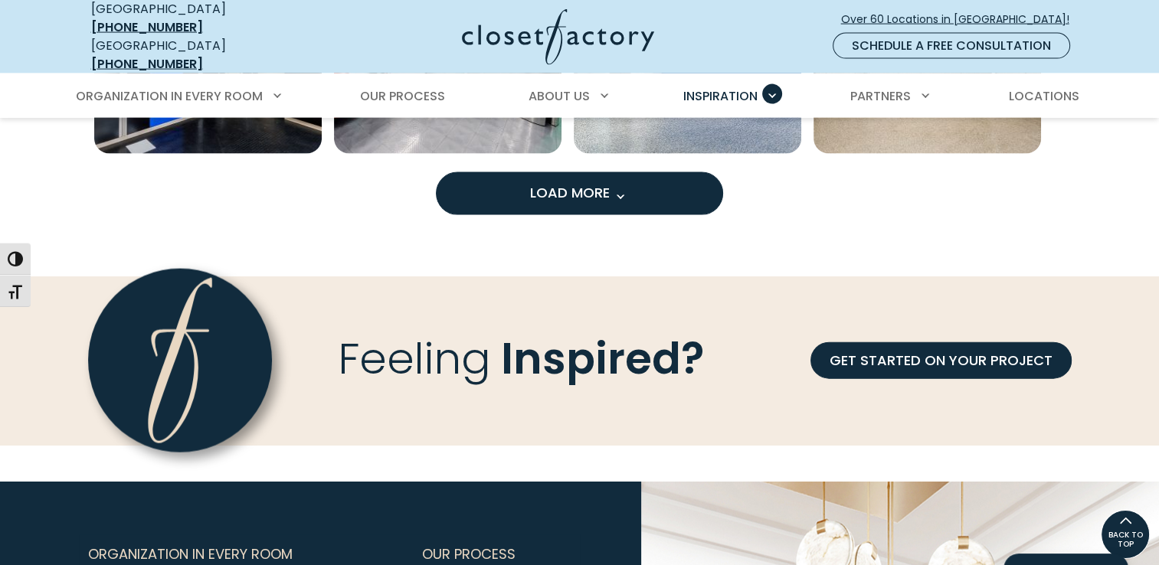
click at [612, 187] on span "Load more inspiration gallery images" at bounding box center [620, 197] width 20 height 20
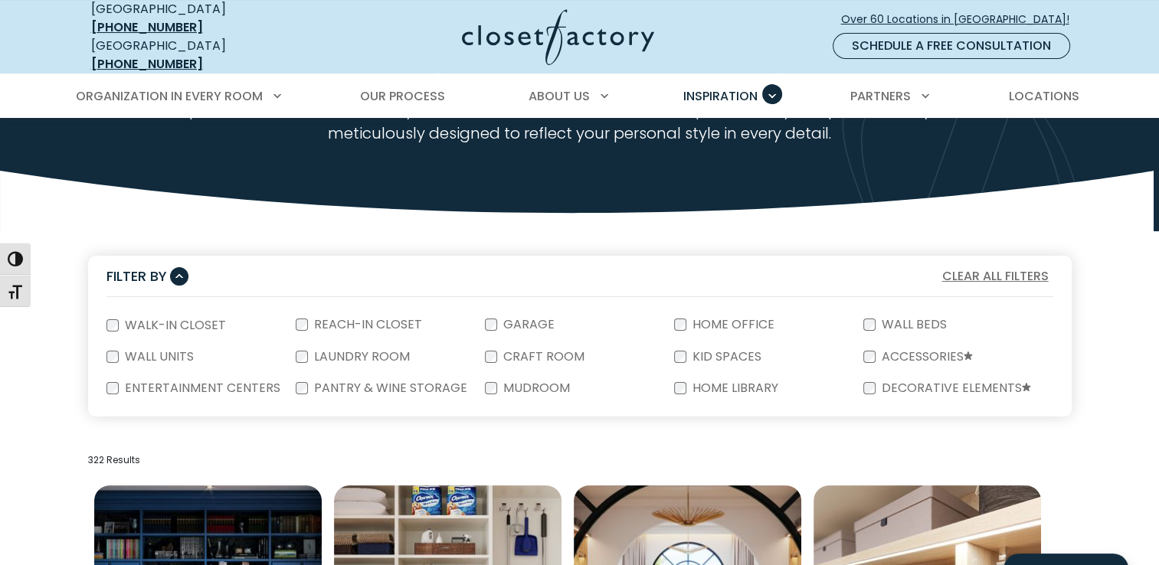
scroll to position [0, 0]
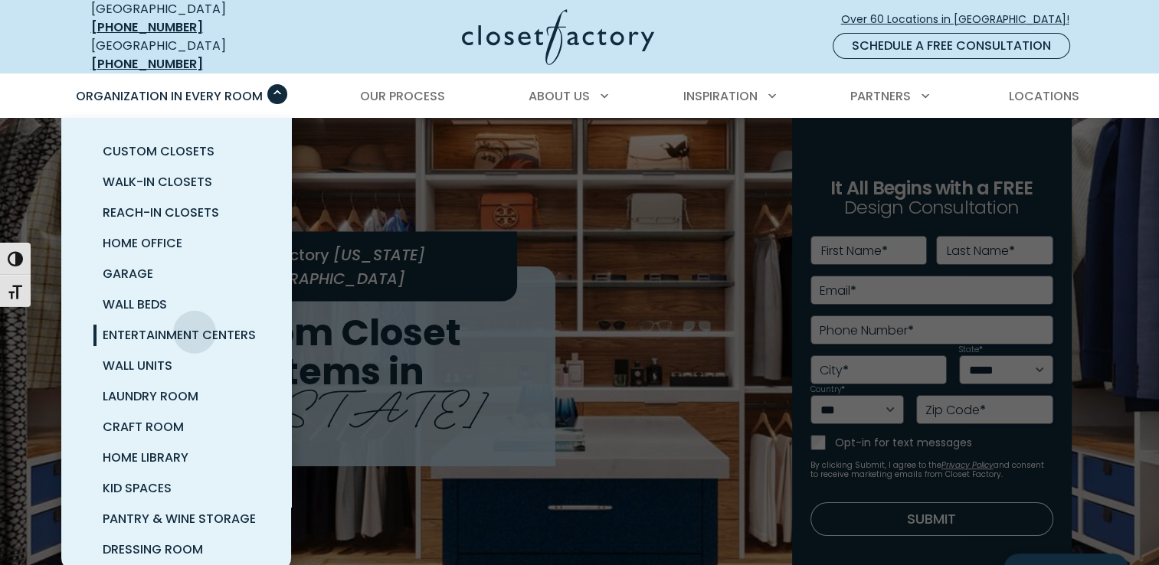
click at [195, 326] on span "Entertainment Centers" at bounding box center [179, 335] width 153 height 18
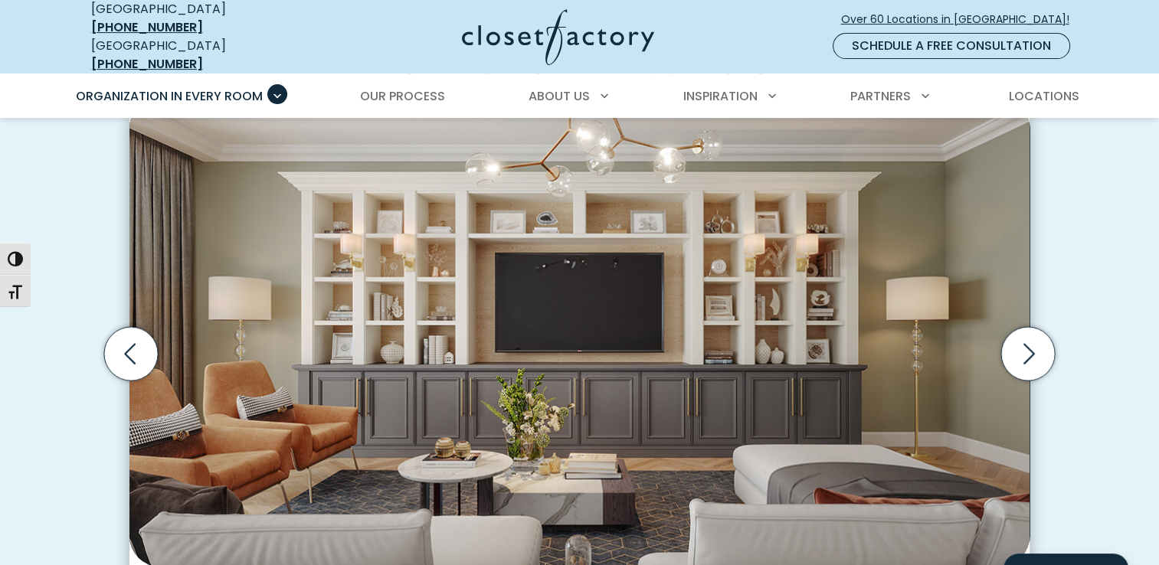
scroll to position [459, 0]
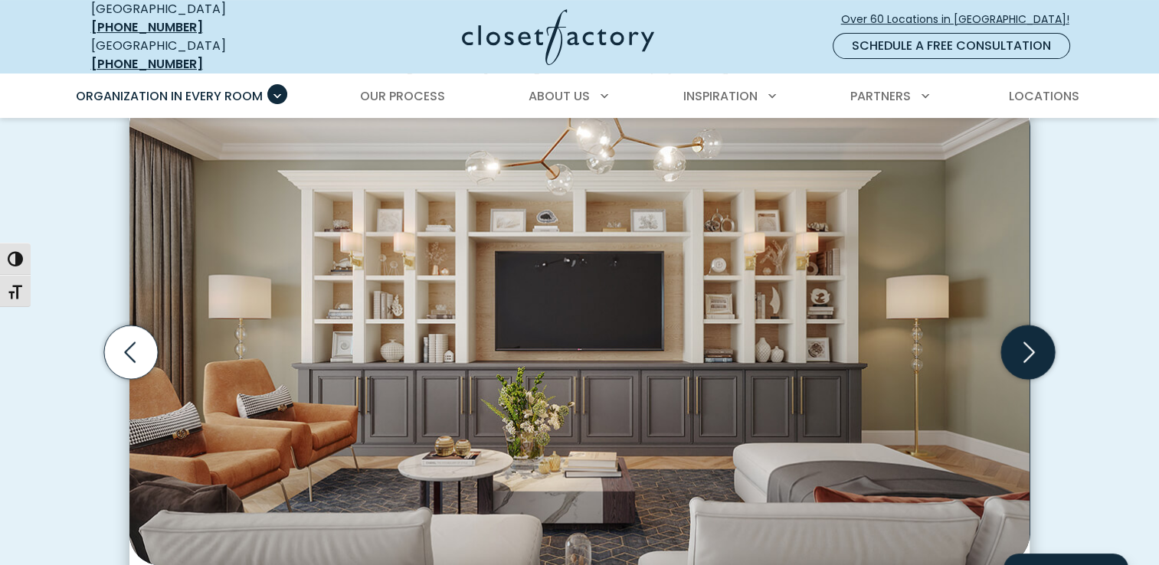
click at [1022, 328] on icon "Next slide" at bounding box center [1028, 352] width 54 height 54
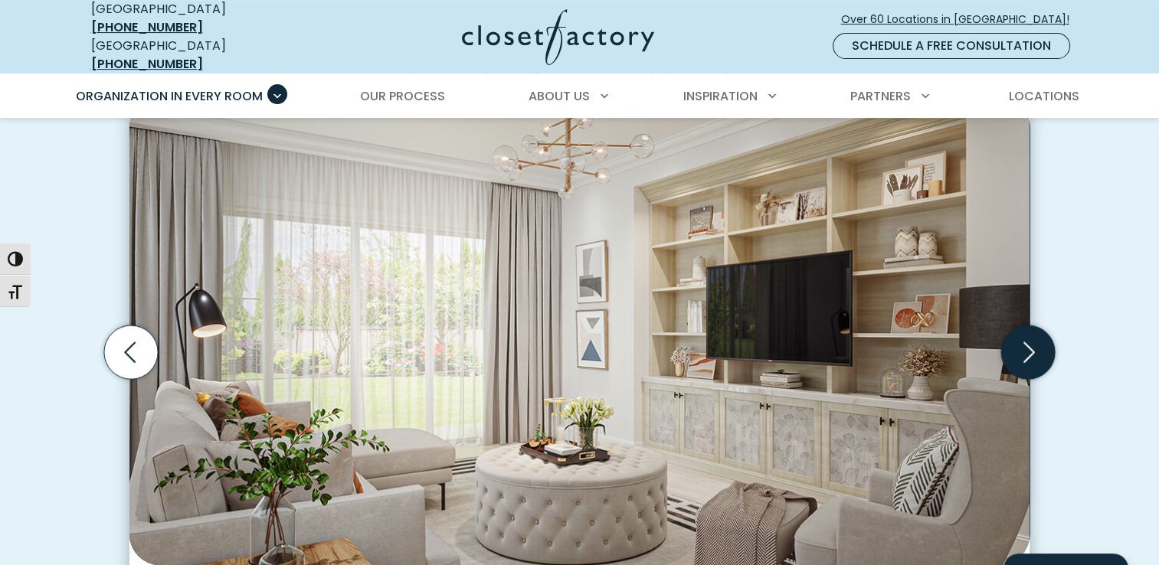
click at [1022, 328] on icon "Next slide" at bounding box center [1028, 352] width 54 height 54
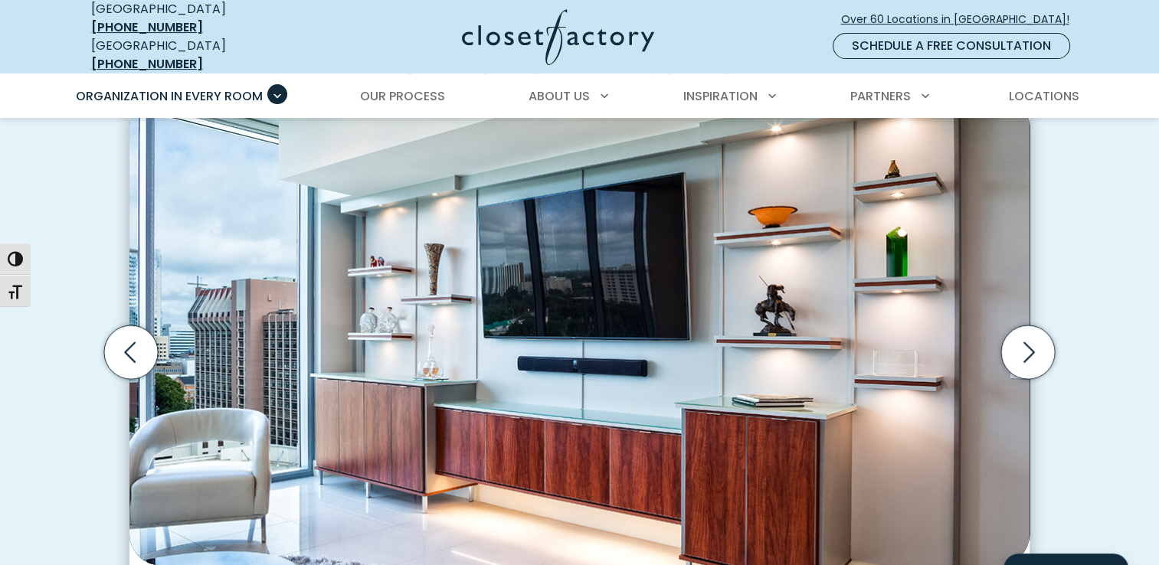
click at [1029, 278] on div "Traditional white entertainment center with ornate crown molding, fluted pilast…" at bounding box center [579, 426] width 918 height 661
drag, startPoint x: 1029, startPoint y: 278, endPoint x: 1027, endPoint y: 330, distance: 52.1
click at [1027, 330] on icon "Next slide" at bounding box center [1028, 352] width 54 height 54
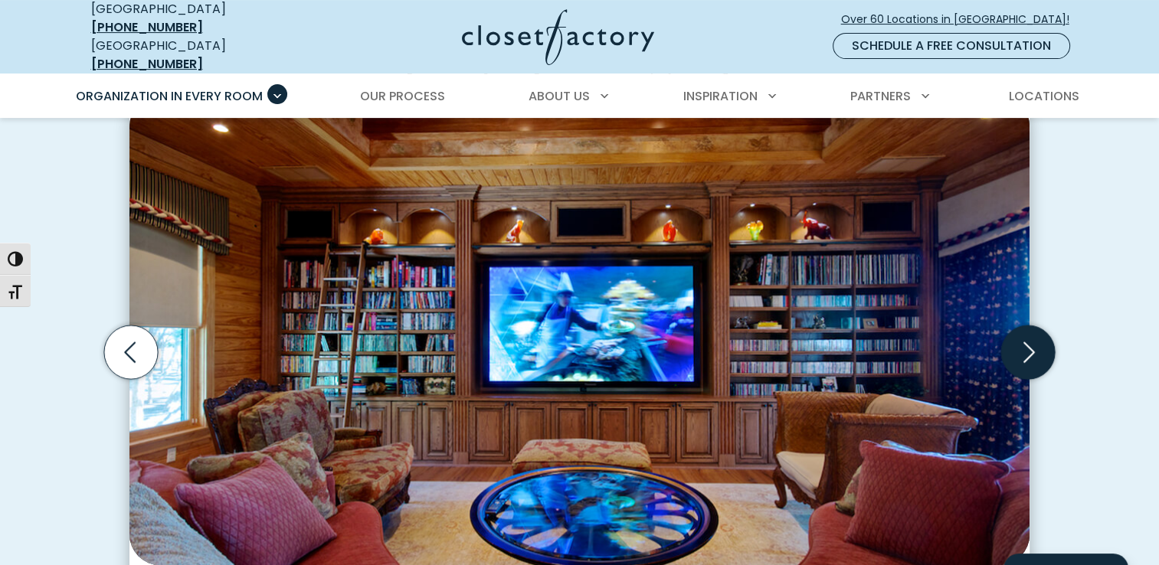
click at [1027, 330] on icon "Next slide" at bounding box center [1028, 352] width 54 height 54
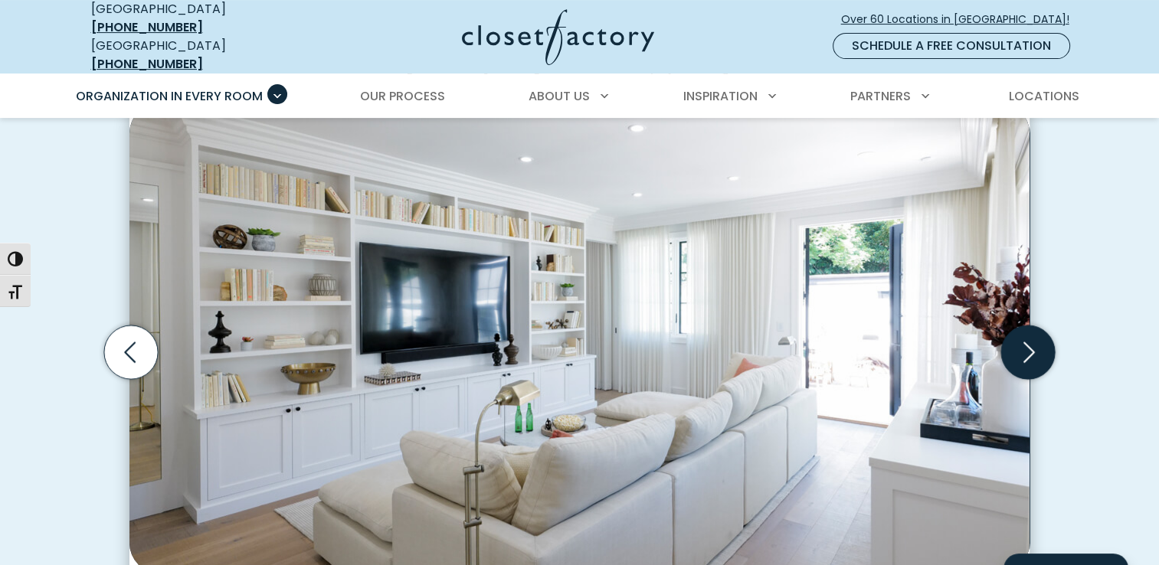
click at [1027, 330] on icon "Next slide" at bounding box center [1028, 352] width 54 height 54
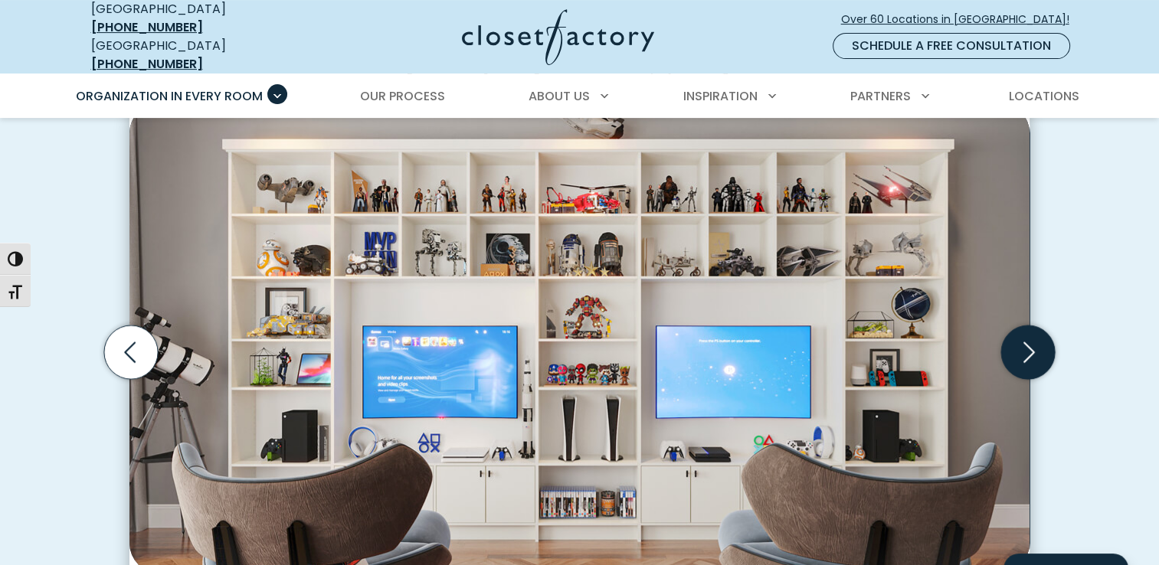
click at [1027, 330] on icon "Next slide" at bounding box center [1028, 352] width 54 height 54
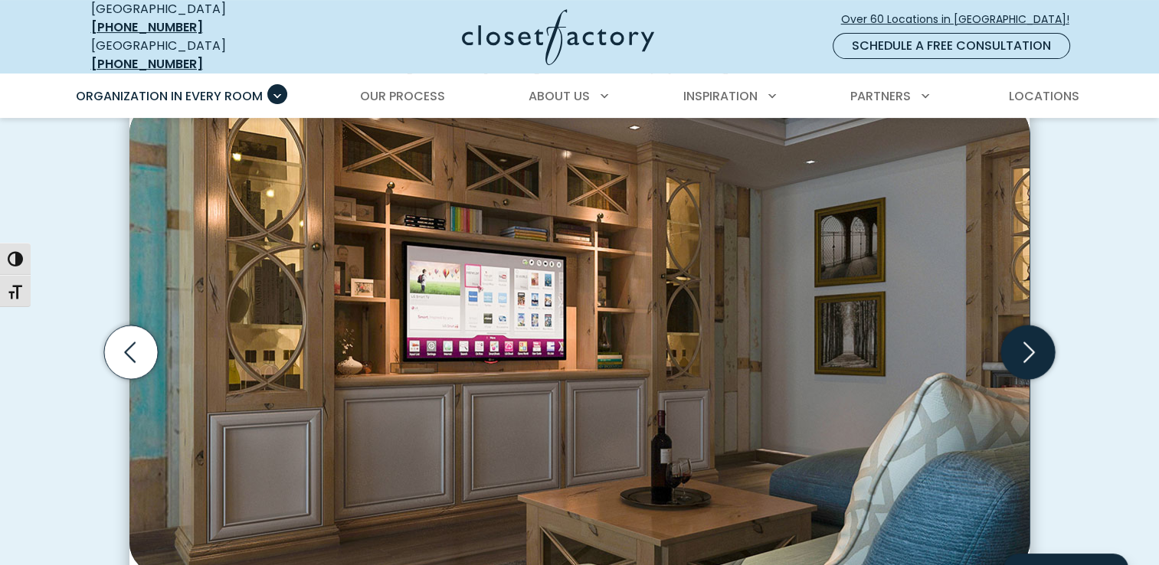
click at [1027, 330] on icon "Next slide" at bounding box center [1028, 352] width 54 height 54
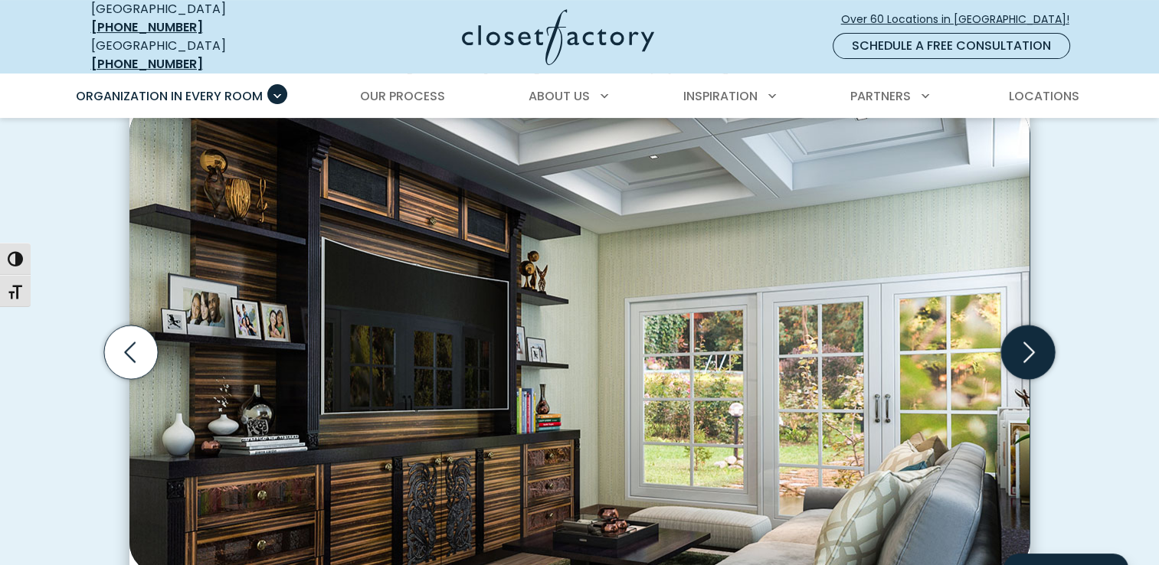
click at [1027, 330] on icon "Next slide" at bounding box center [1028, 352] width 54 height 54
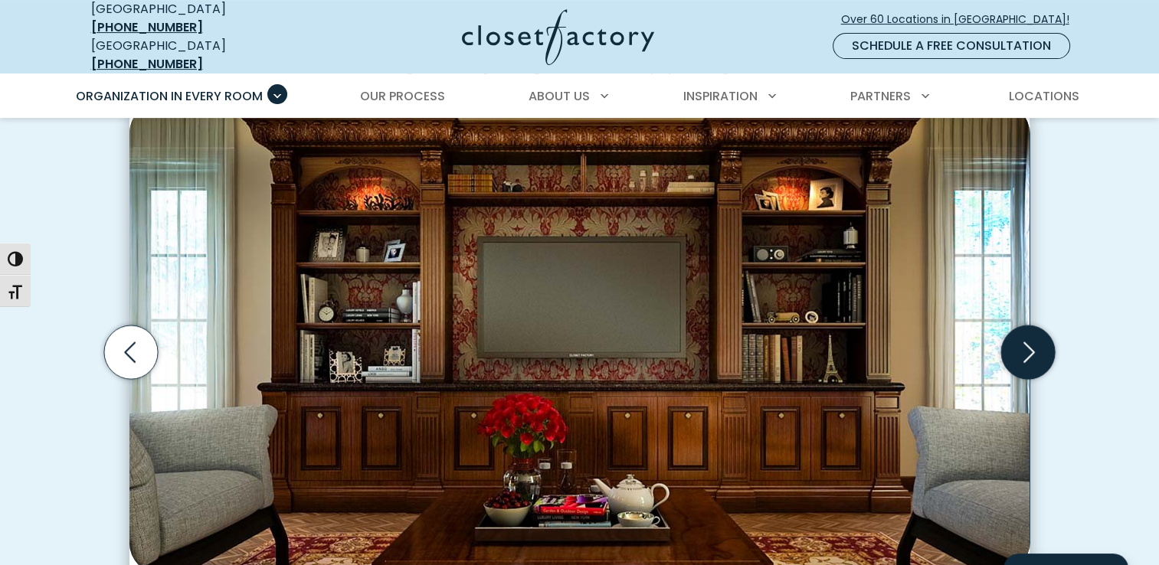
click at [1027, 330] on icon "Next slide" at bounding box center [1028, 352] width 54 height 54
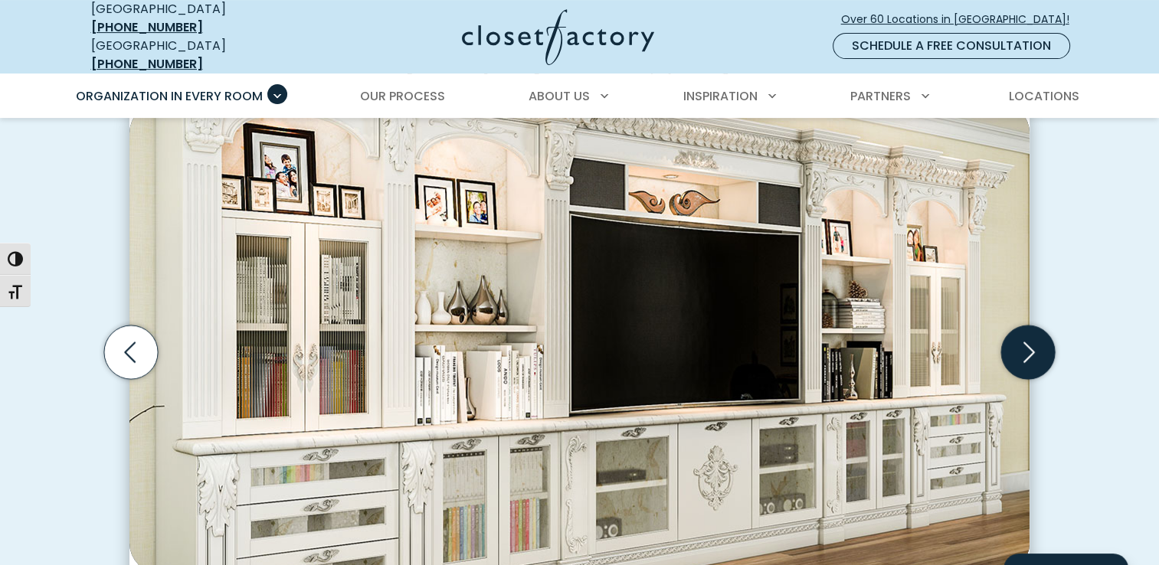
click at [1027, 330] on icon "Next slide" at bounding box center [1028, 352] width 54 height 54
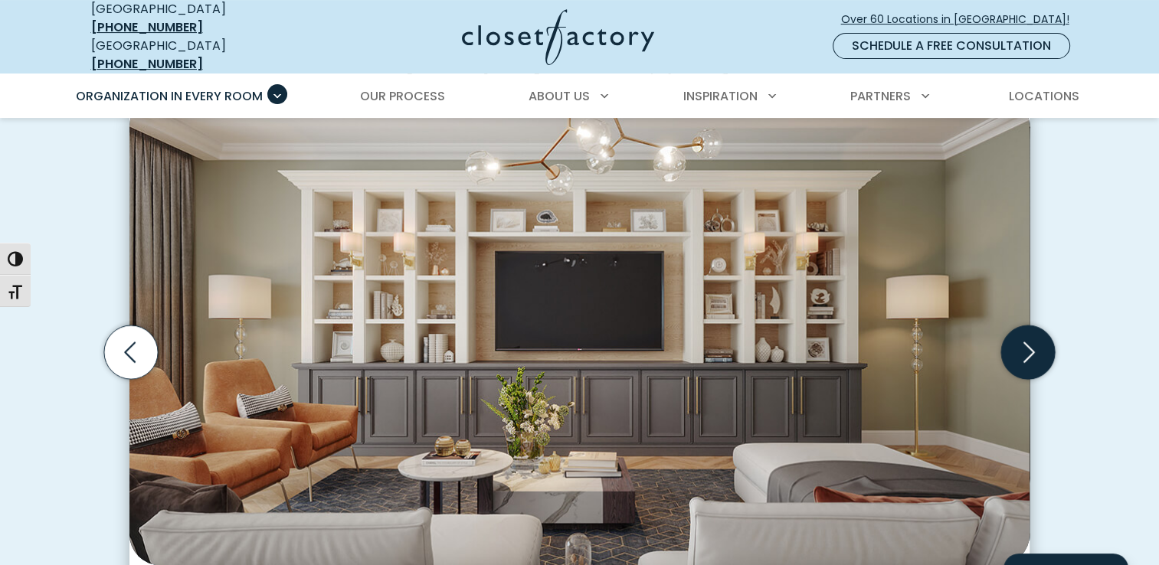
click at [1027, 330] on icon "Next slide" at bounding box center [1028, 352] width 54 height 54
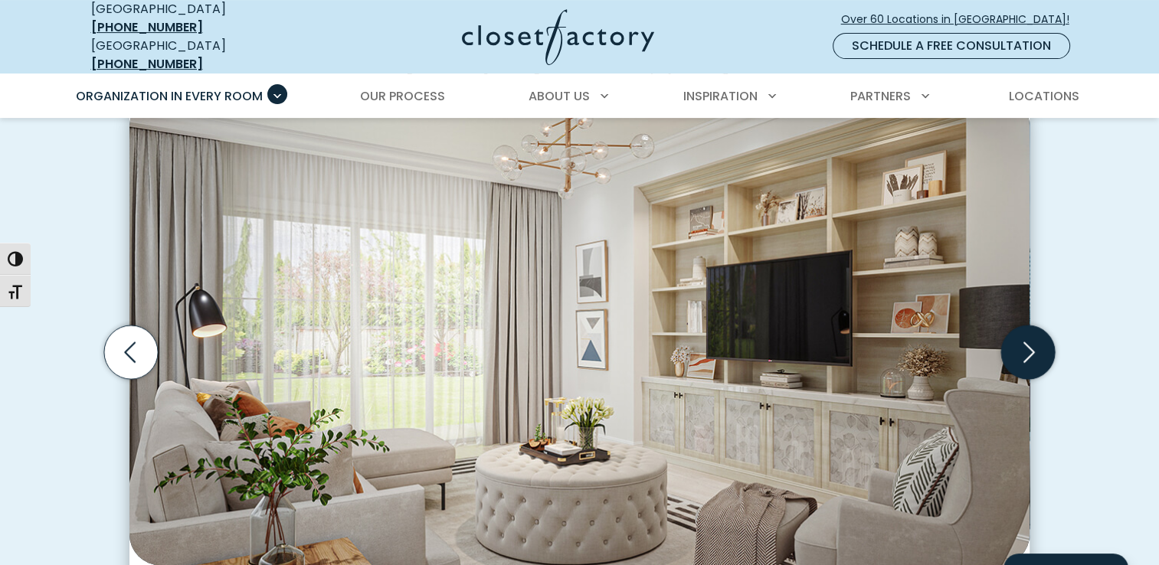
click at [1027, 330] on icon "Next slide" at bounding box center [1028, 352] width 54 height 54
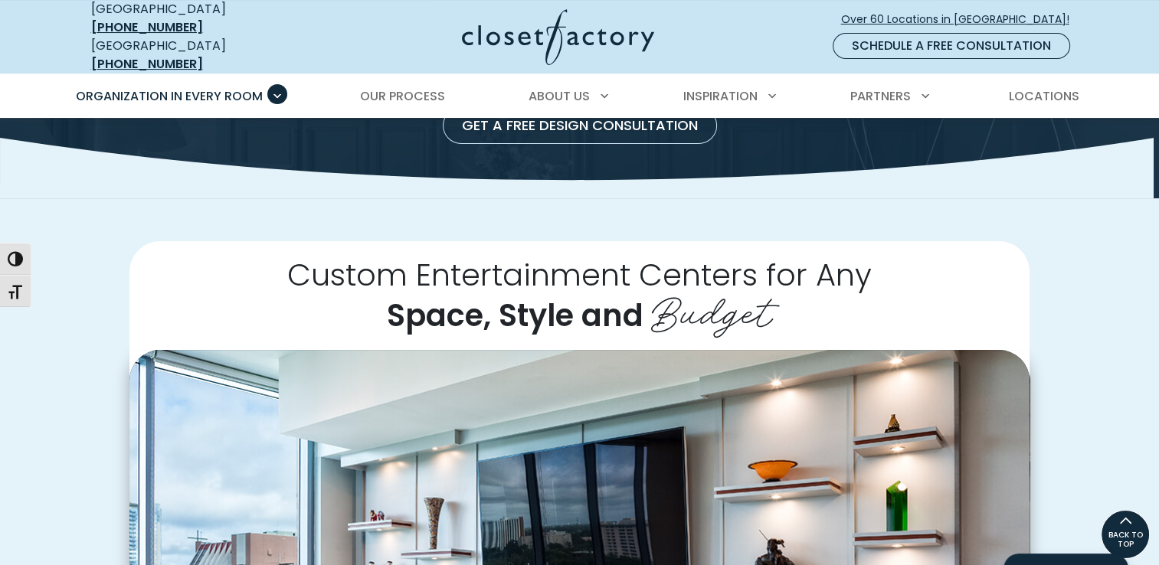
scroll to position [0, 0]
